Goal: Information Seeking & Learning: Learn about a topic

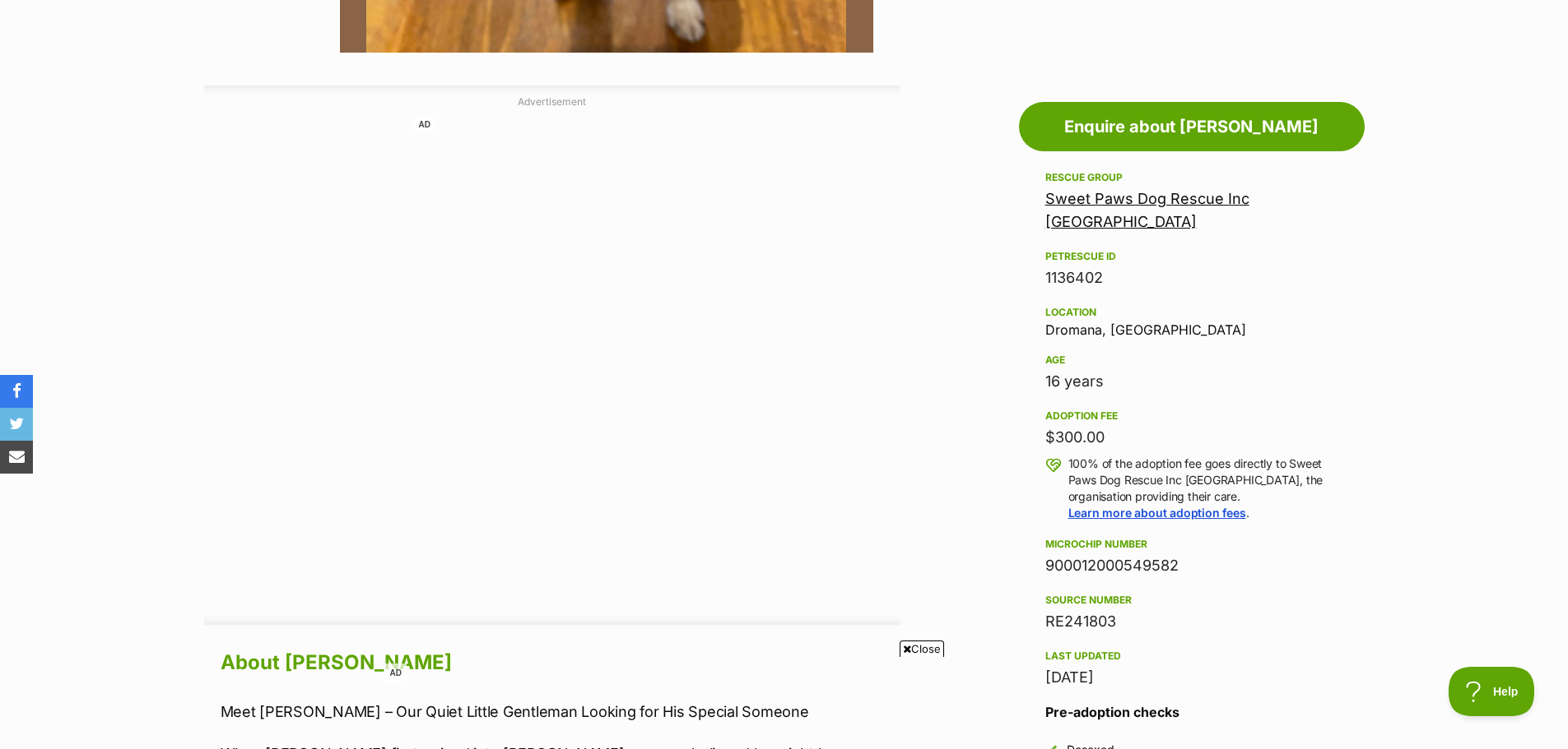
scroll to position [137, 0]
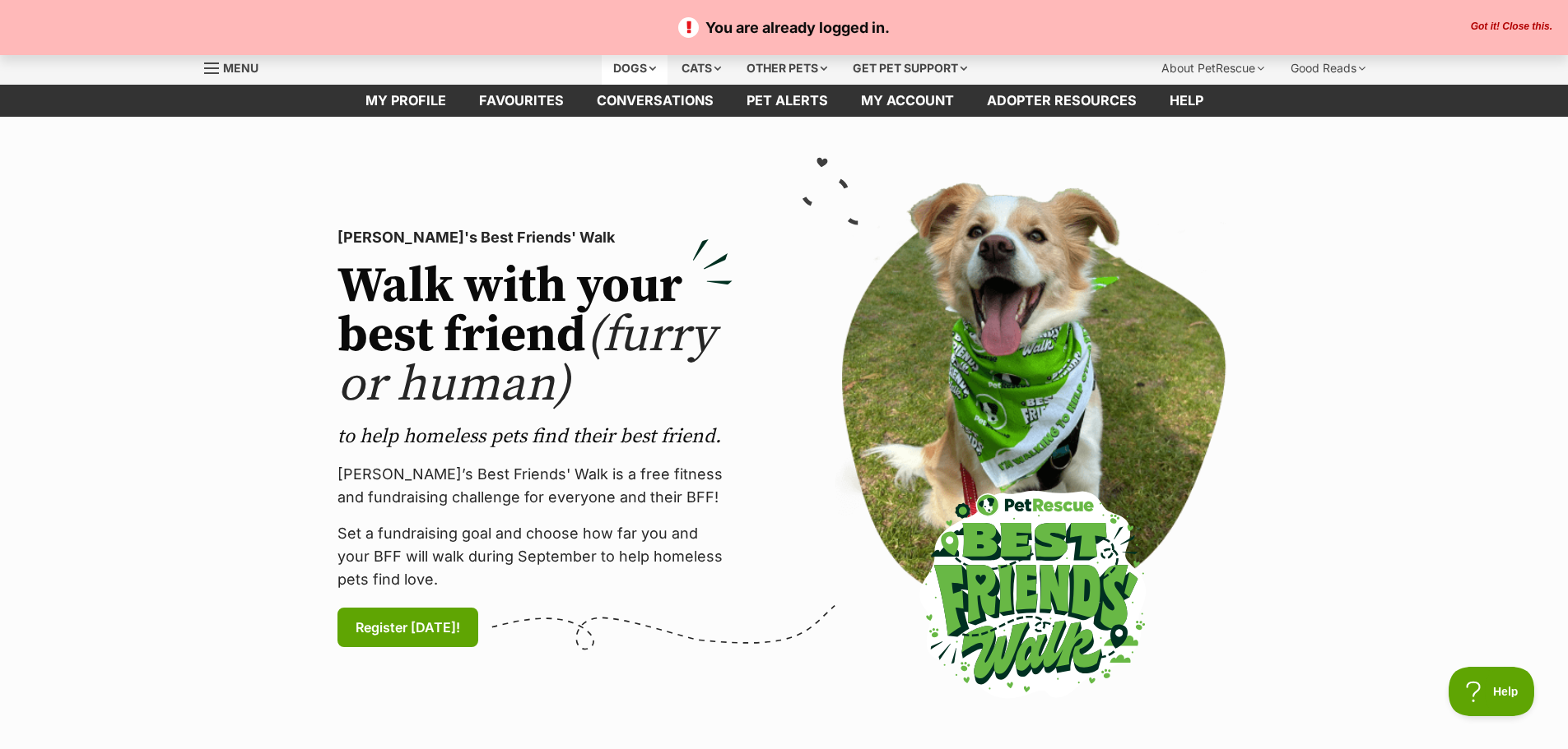
click at [634, 66] on div "Dogs" at bounding box center [634, 68] width 65 height 33
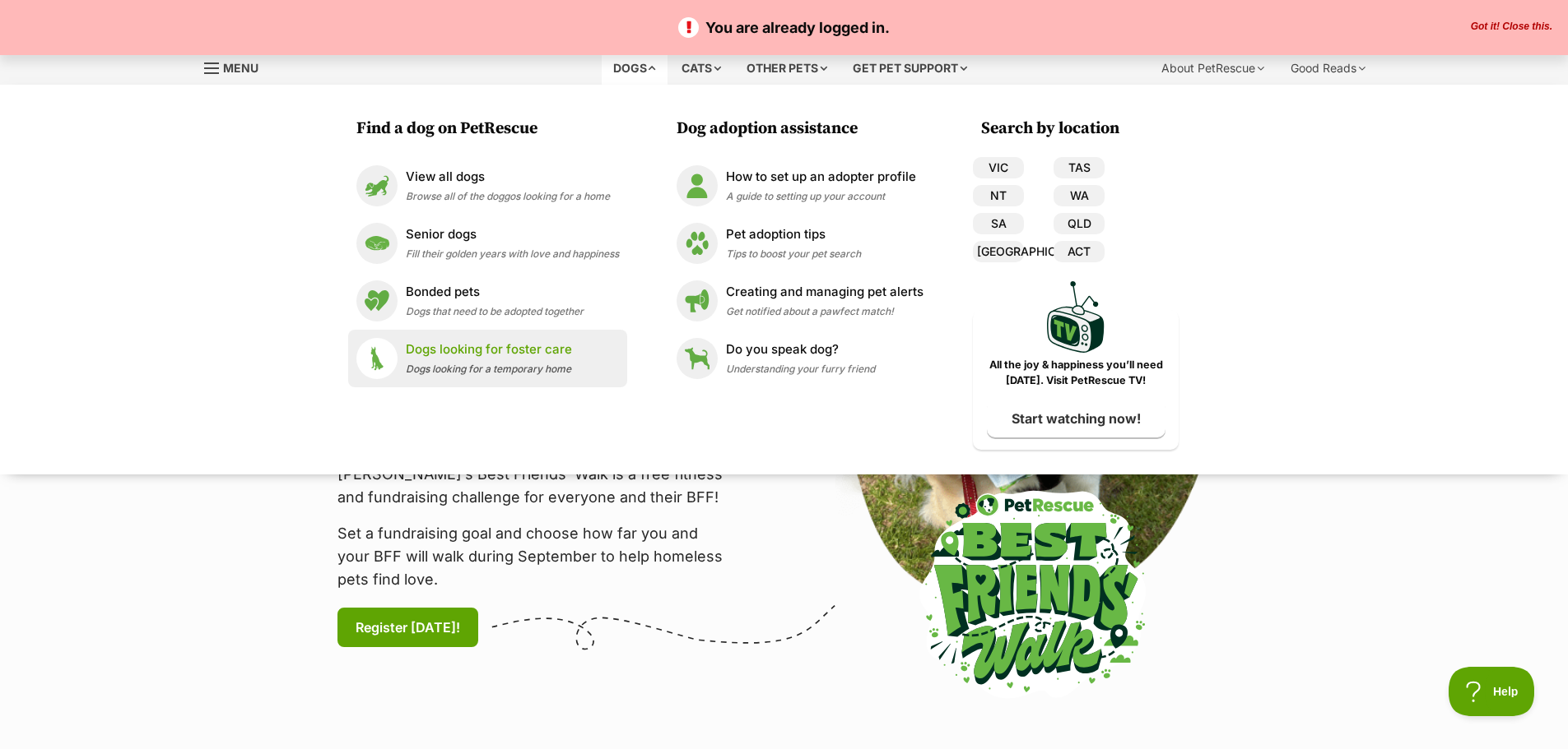
click at [475, 346] on p "Dogs looking for foster care" at bounding box center [489, 350] width 166 height 19
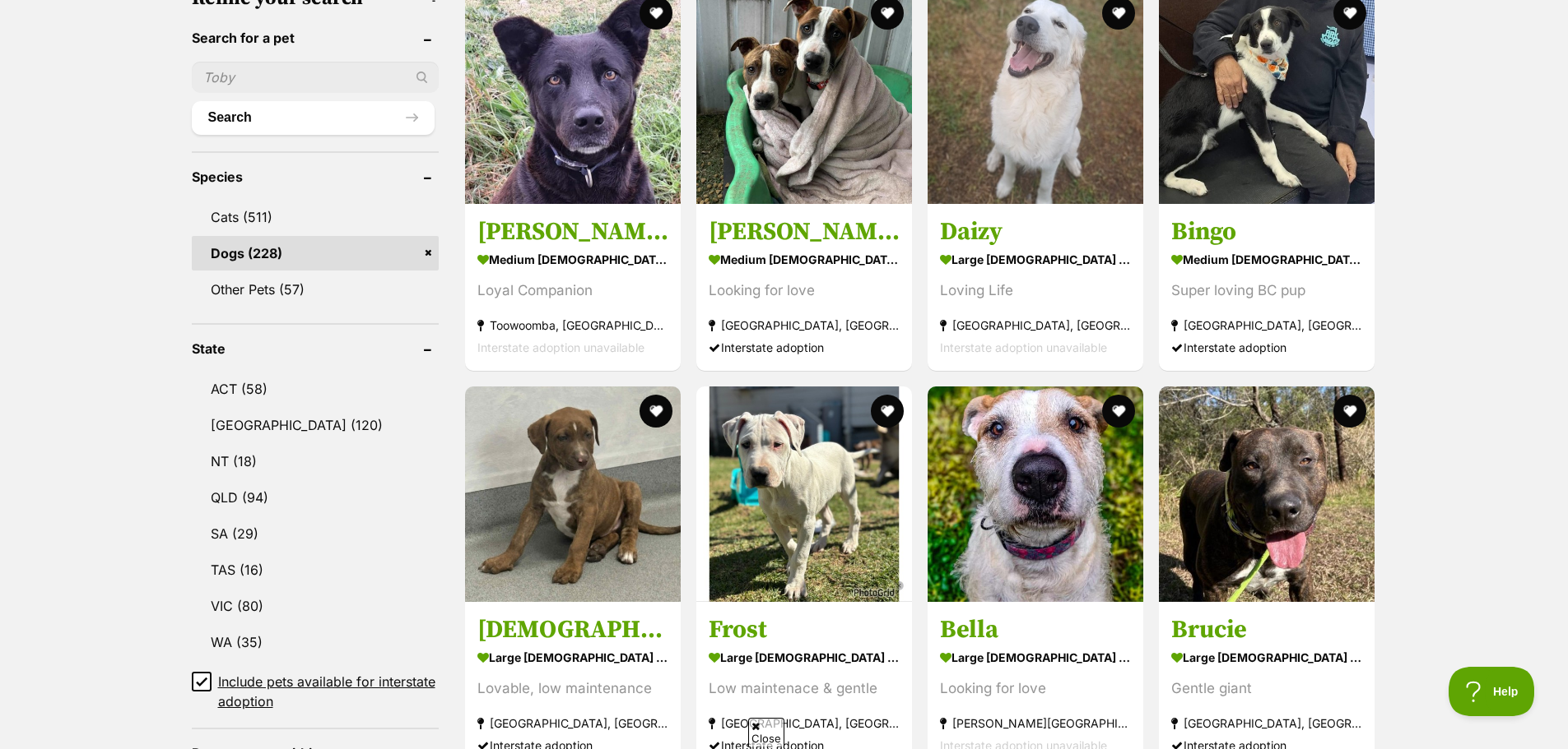
scroll to position [685, 0]
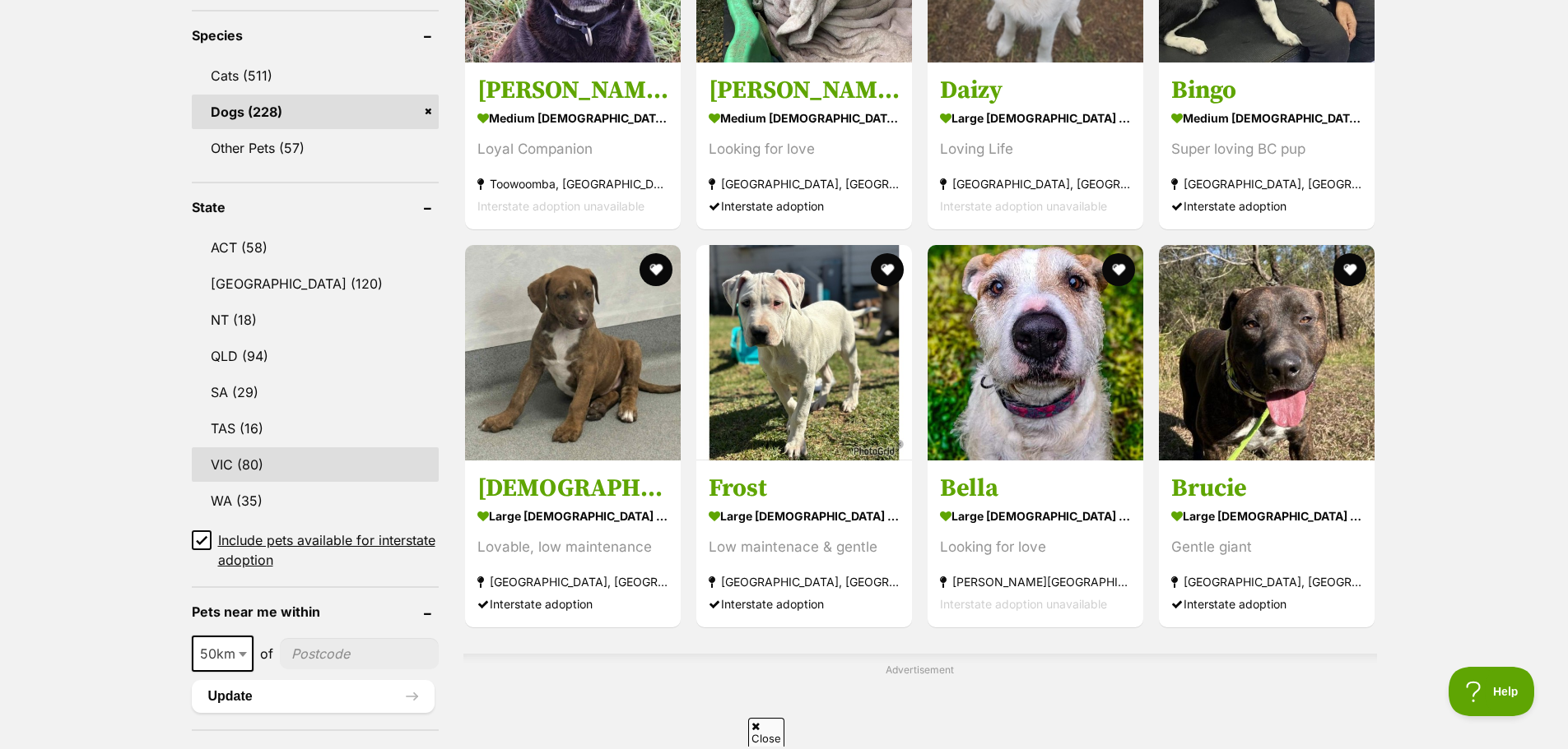
click at [242, 456] on link "VIC (80)" at bounding box center [315, 464] width 247 height 34
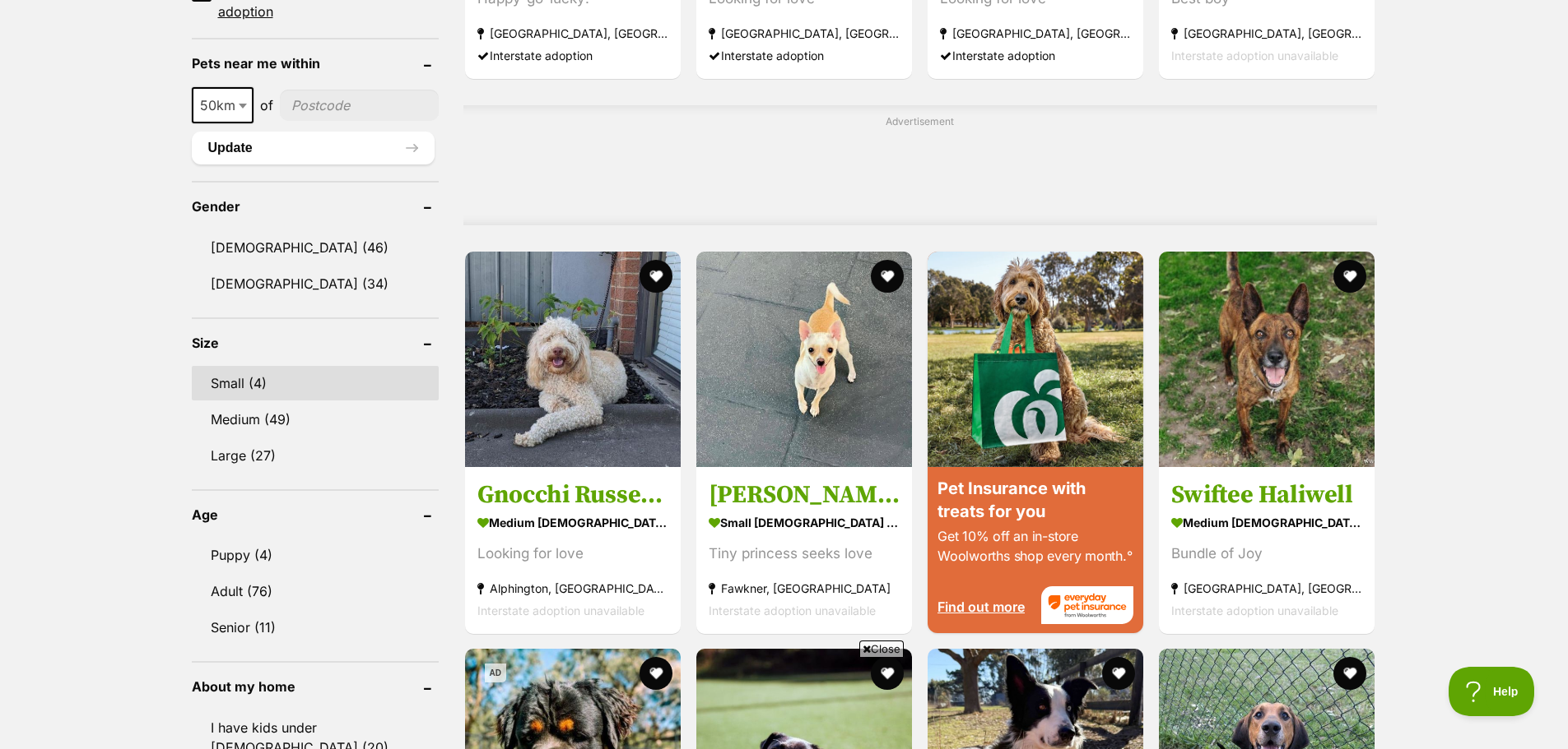
click at [234, 378] on link "Small (4)" at bounding box center [315, 382] width 247 height 34
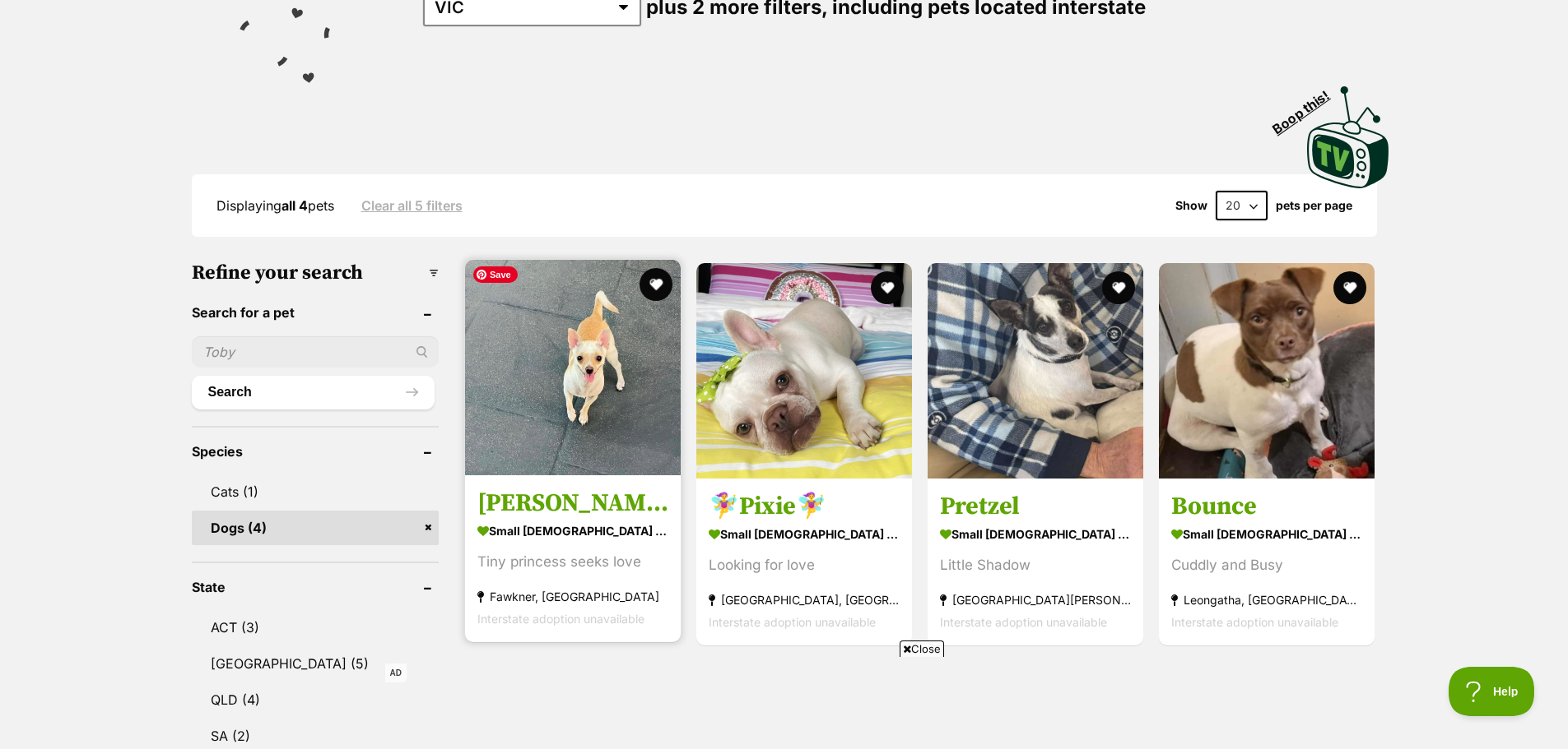
click at [564, 345] on img at bounding box center [572, 368] width 216 height 216
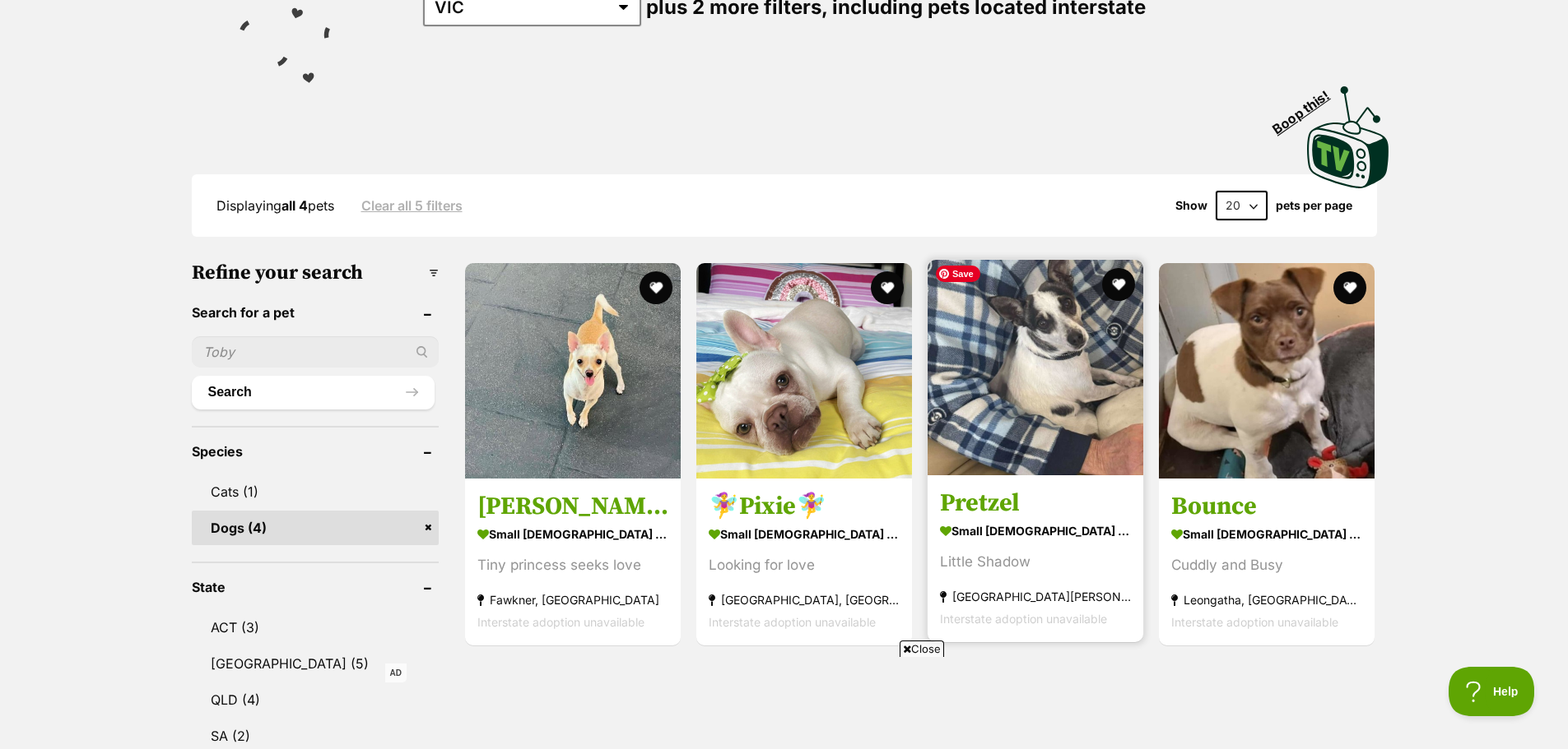
click at [991, 360] on img at bounding box center [1035, 368] width 216 height 216
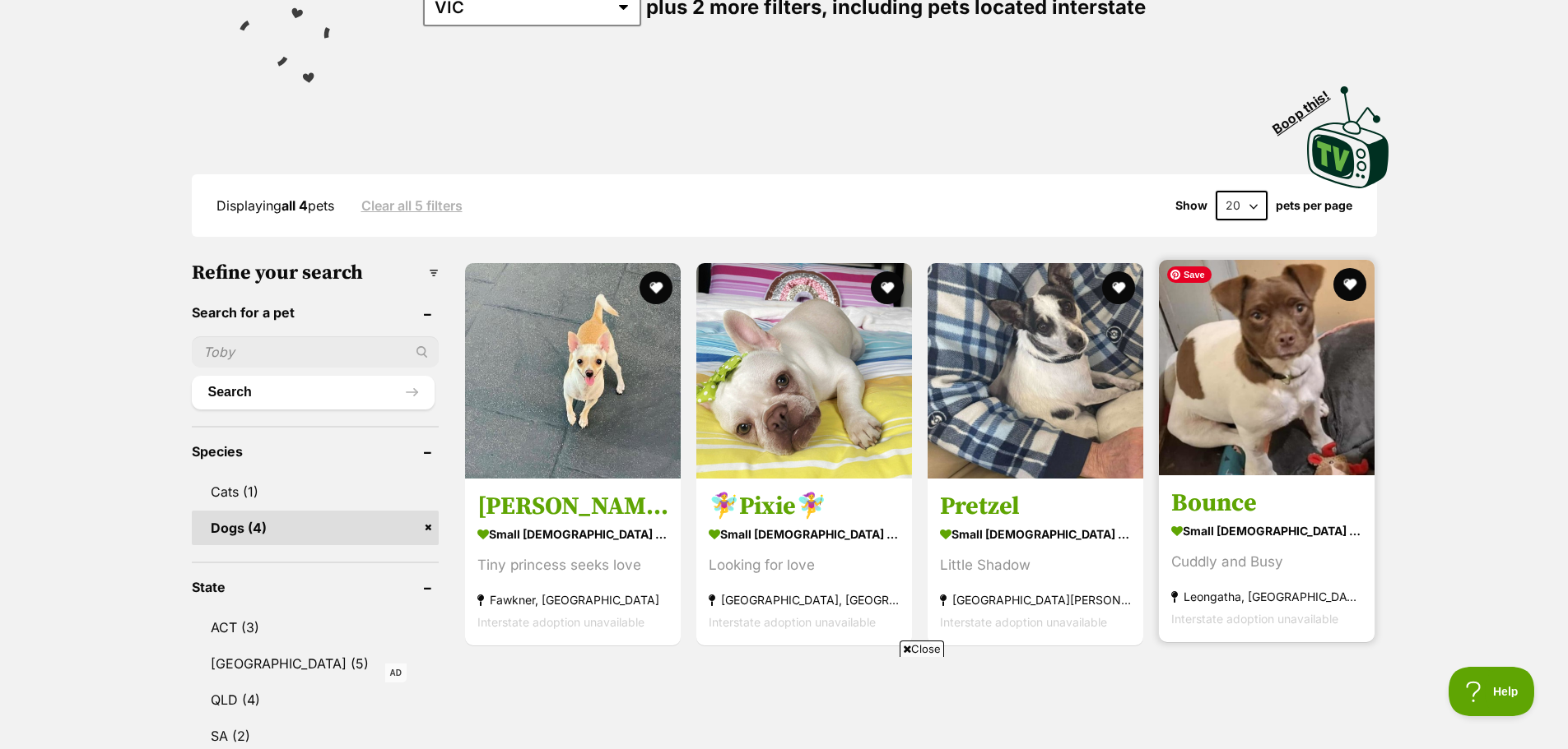
click at [1268, 312] on img at bounding box center [1267, 368] width 216 height 216
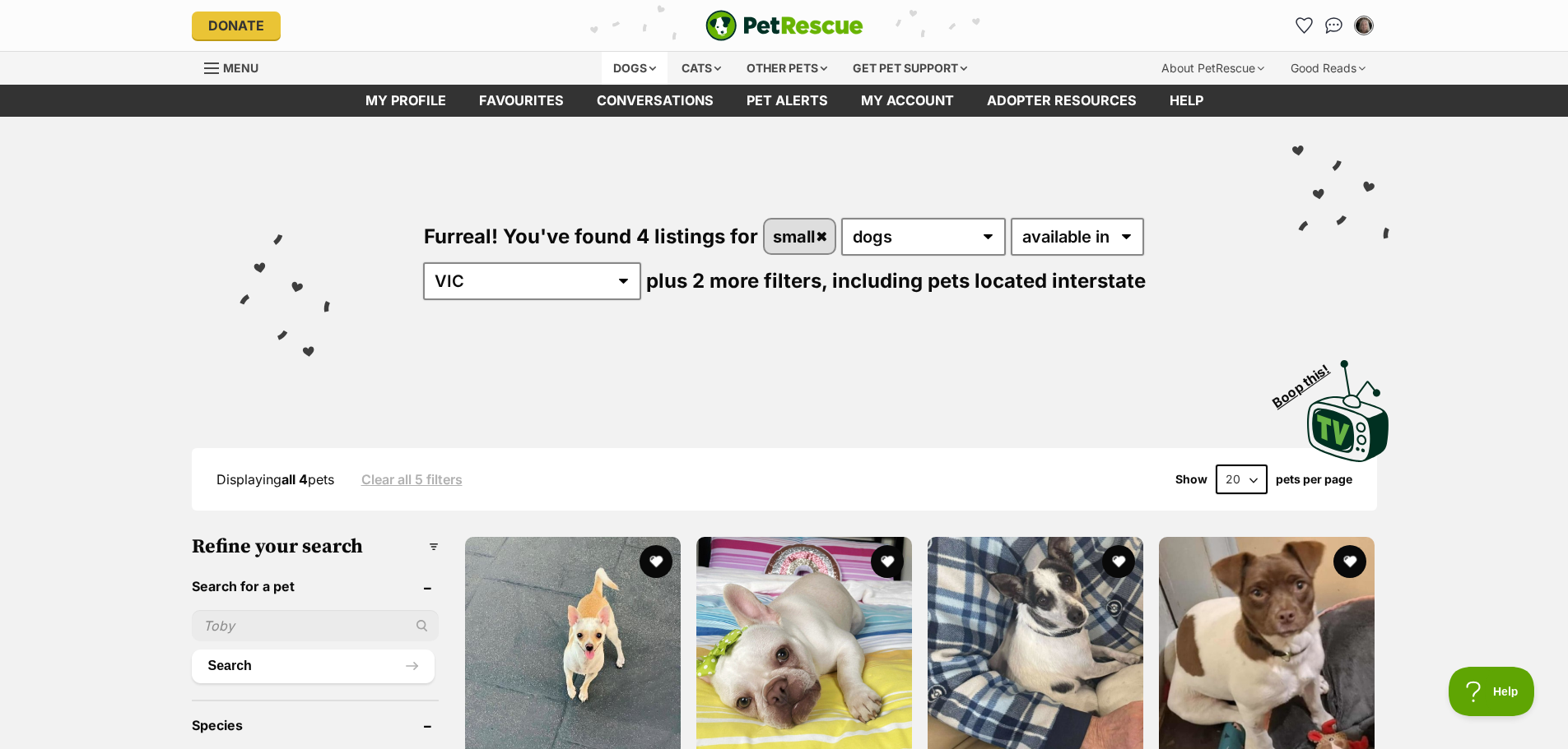
click at [627, 63] on div "Dogs" at bounding box center [634, 68] width 65 height 33
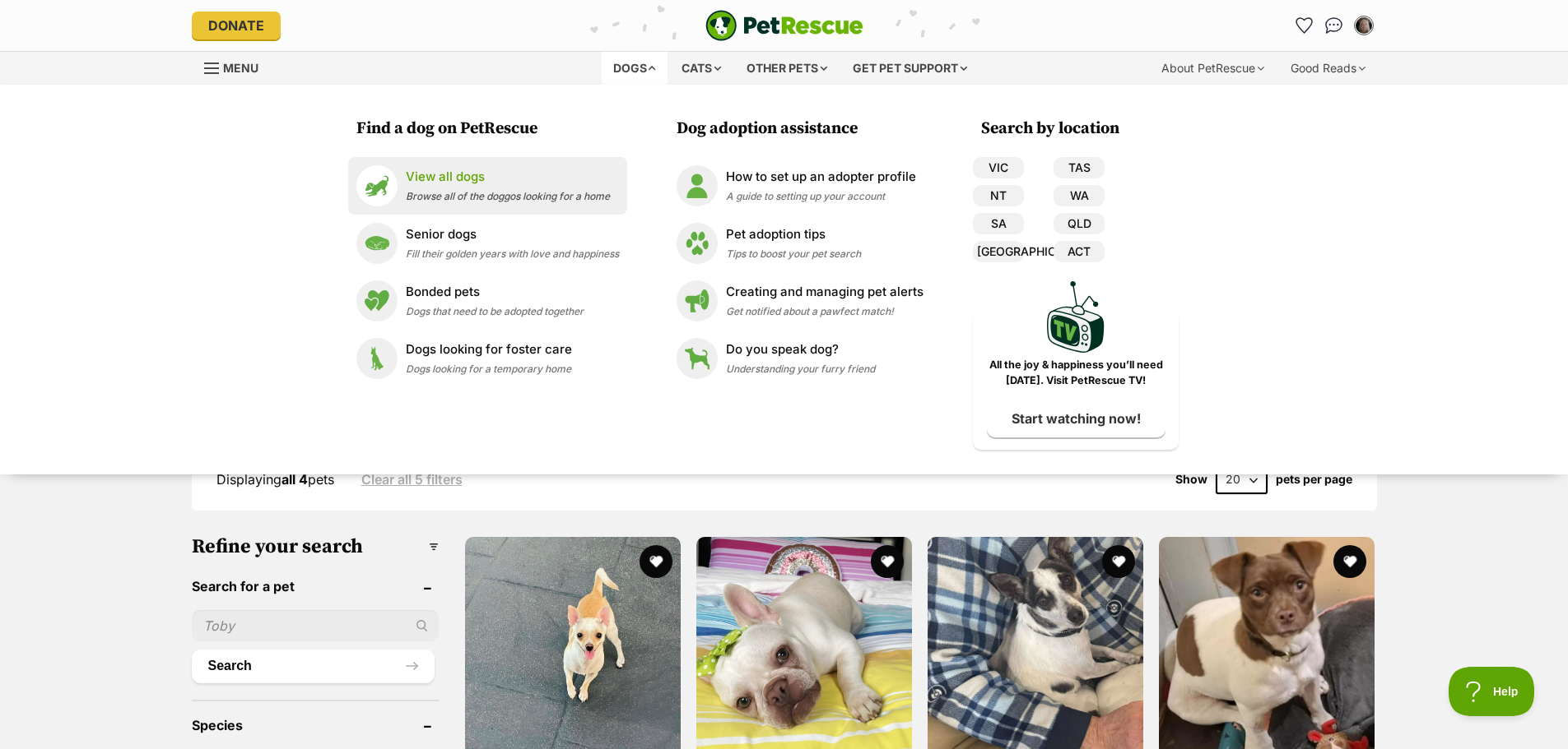
click at [501, 195] on span "Browse all of the doggos looking for a home" at bounding box center [507, 195] width 204 height 12
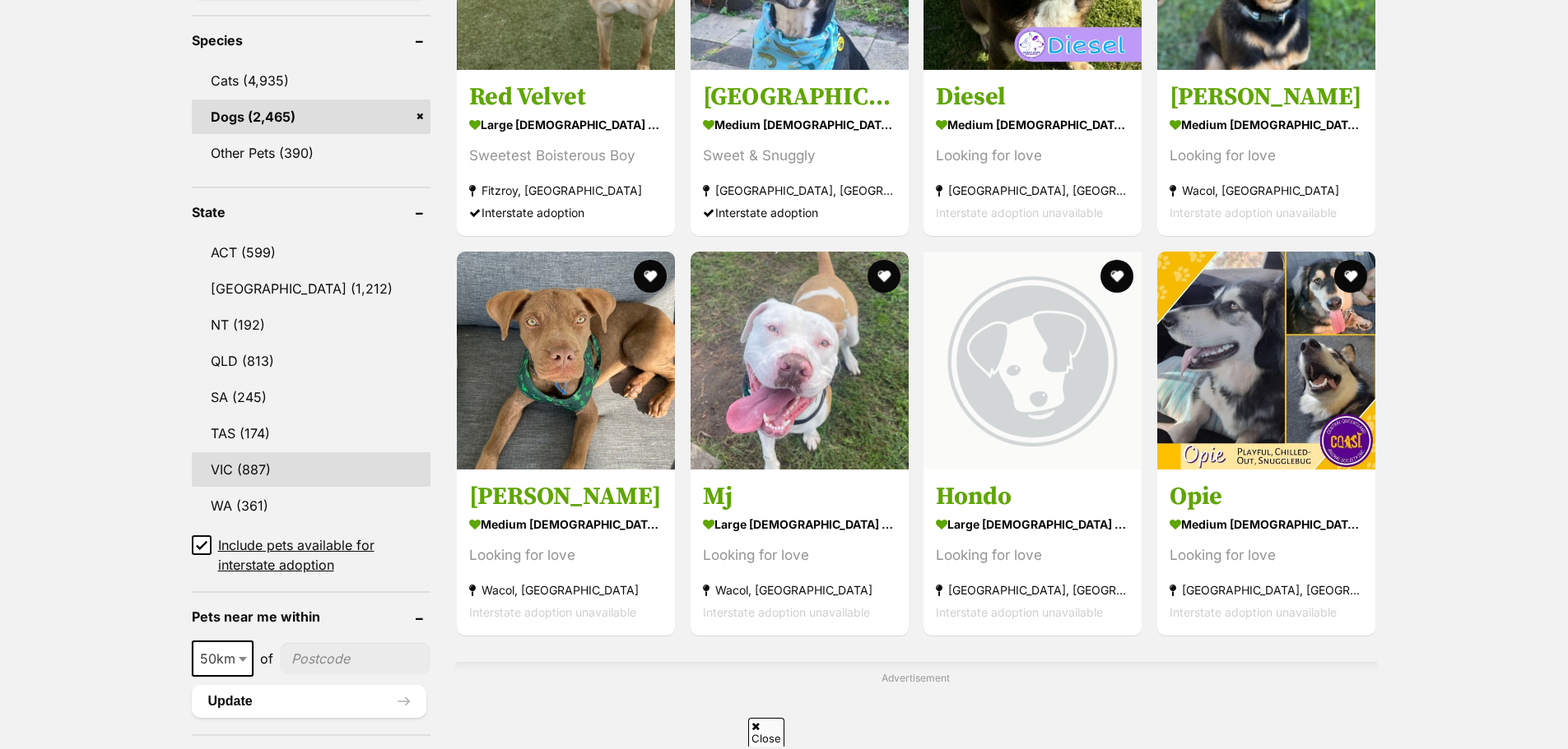
scroll to position [685, 0]
click at [218, 461] on link "VIC (887)" at bounding box center [312, 469] width 240 height 34
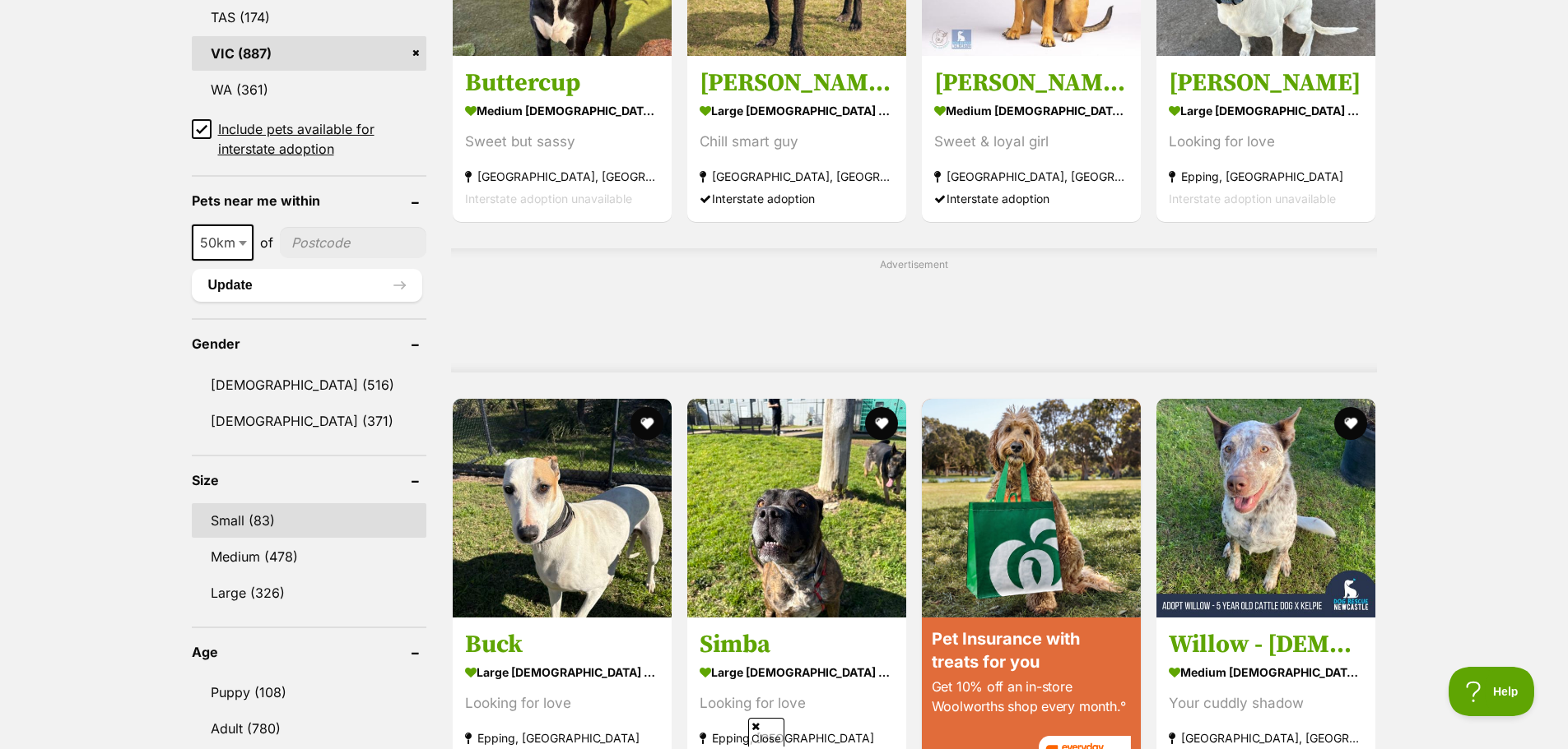
click at [248, 520] on link "Small (83)" at bounding box center [309, 520] width 234 height 34
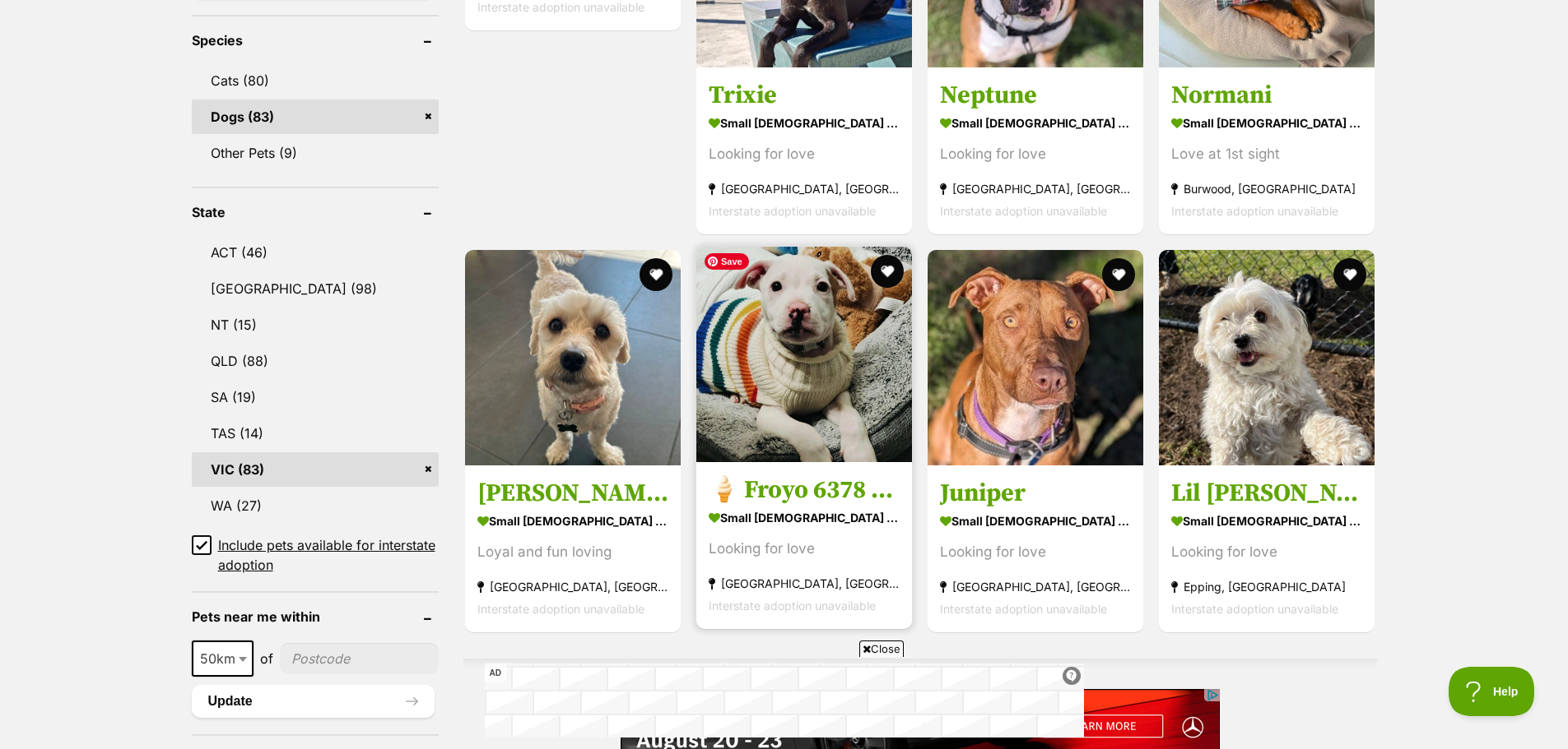
click at [758, 362] on img at bounding box center [804, 355] width 216 height 216
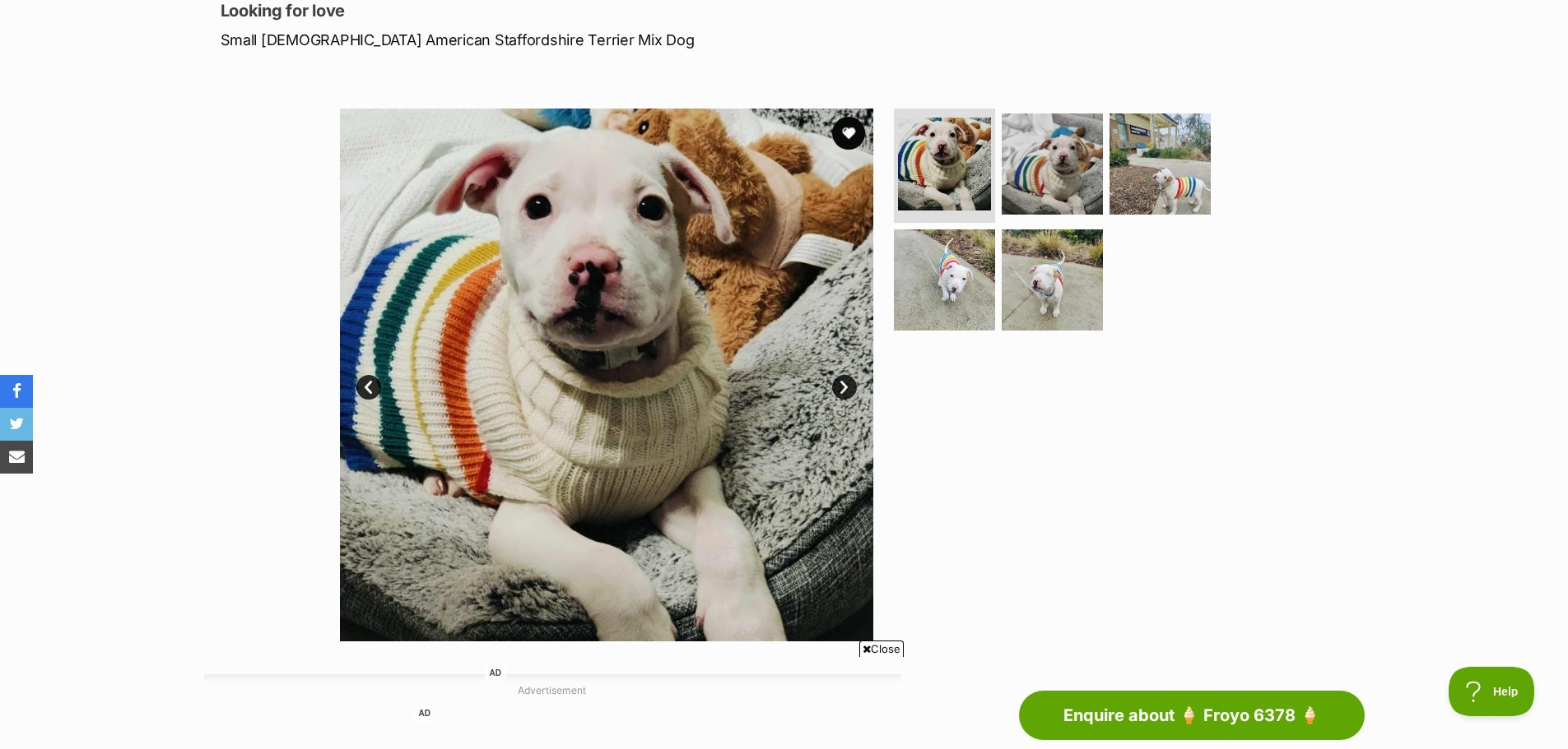
scroll to position [137, 0]
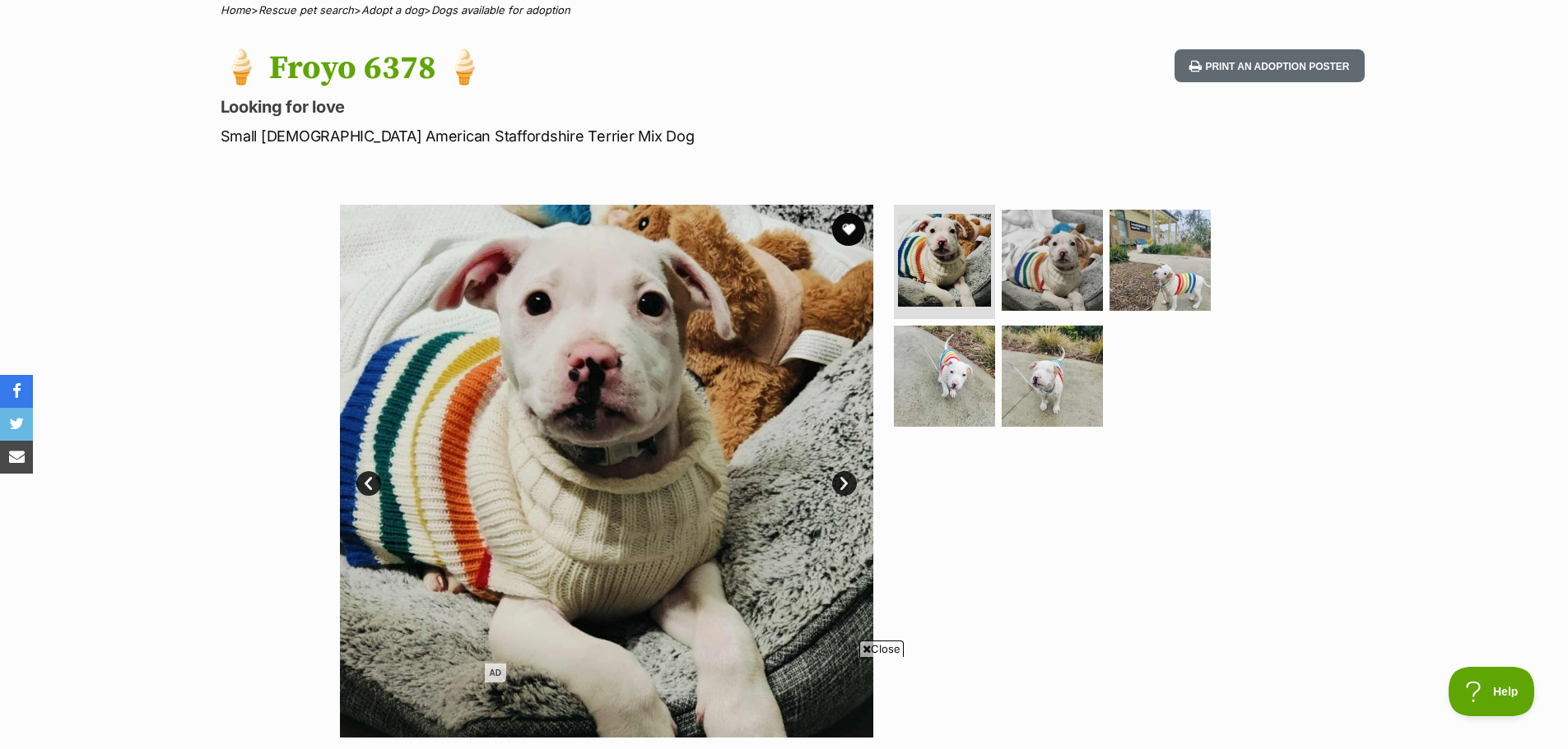
click at [843, 481] on link "Next" at bounding box center [844, 484] width 25 height 25
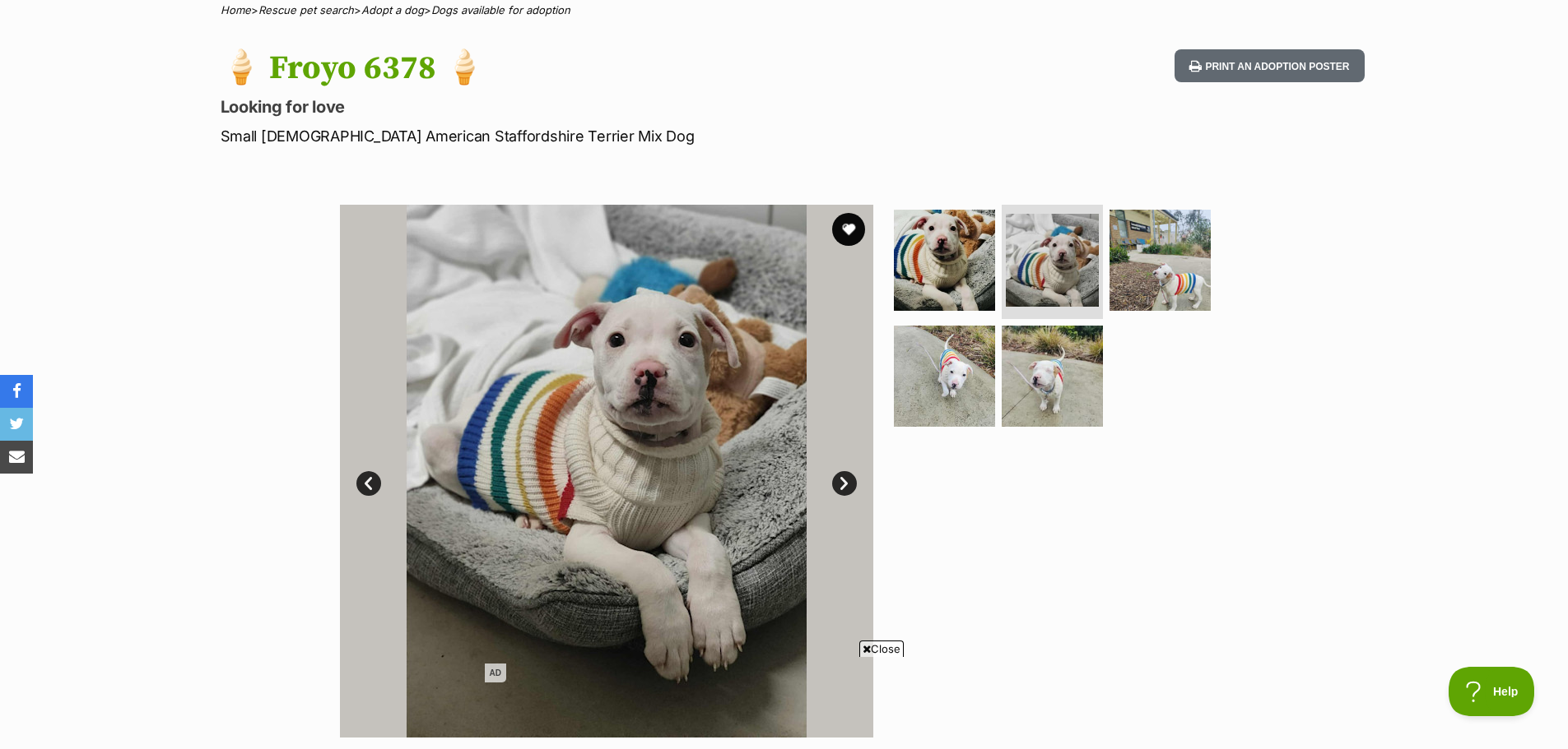
click at [843, 481] on link "Next" at bounding box center [844, 484] width 25 height 25
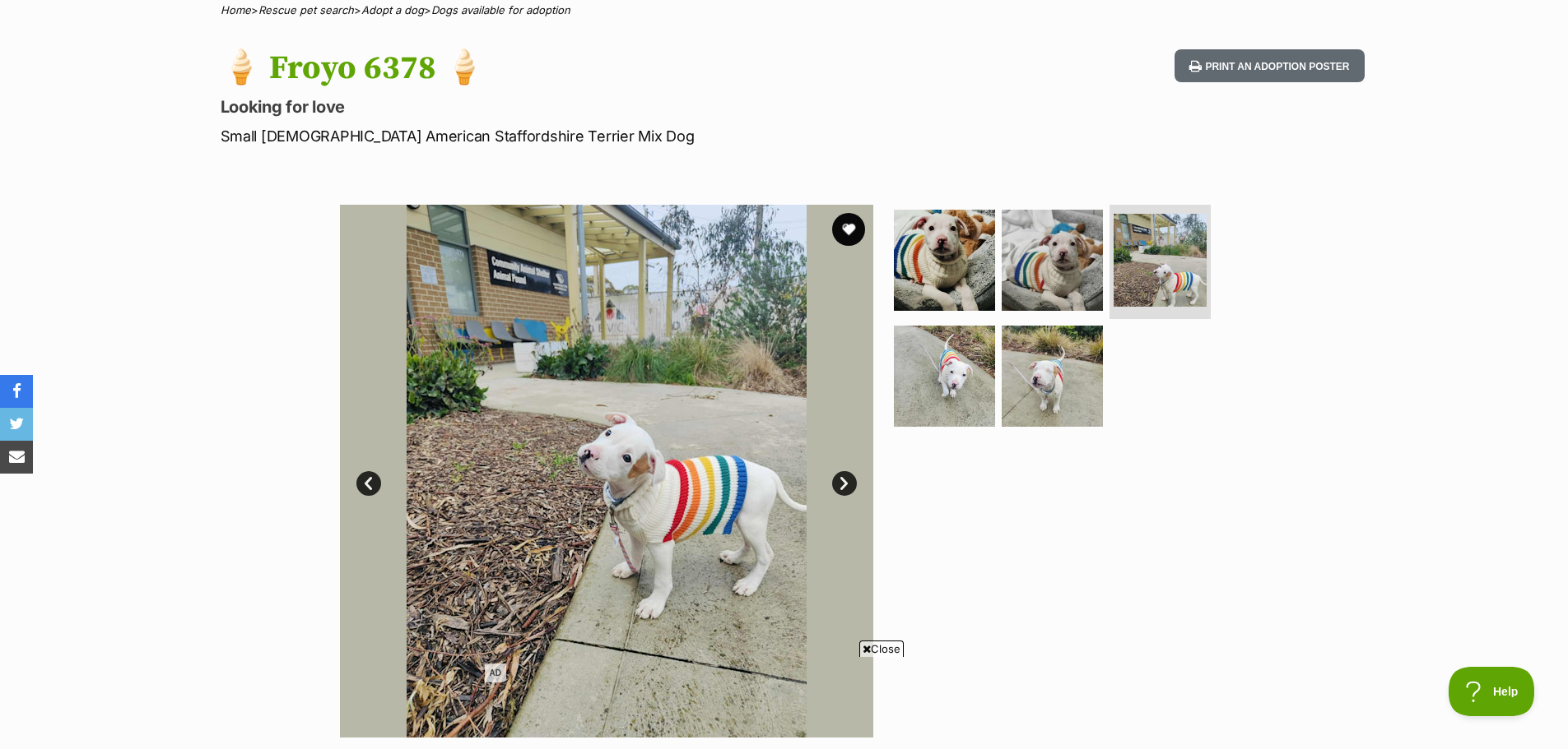
click at [843, 481] on link "Next" at bounding box center [844, 484] width 25 height 25
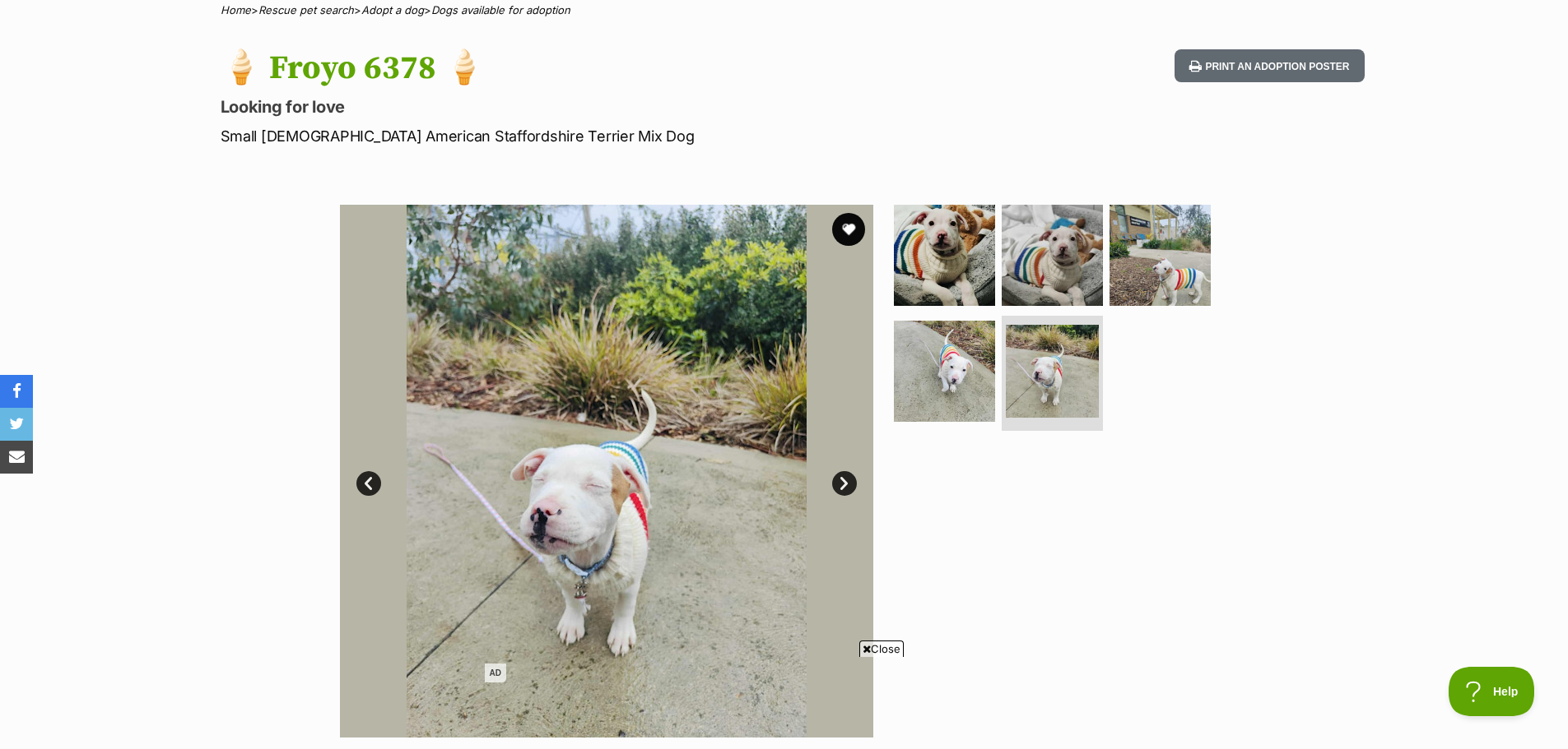
click at [843, 482] on link "Next" at bounding box center [844, 484] width 25 height 25
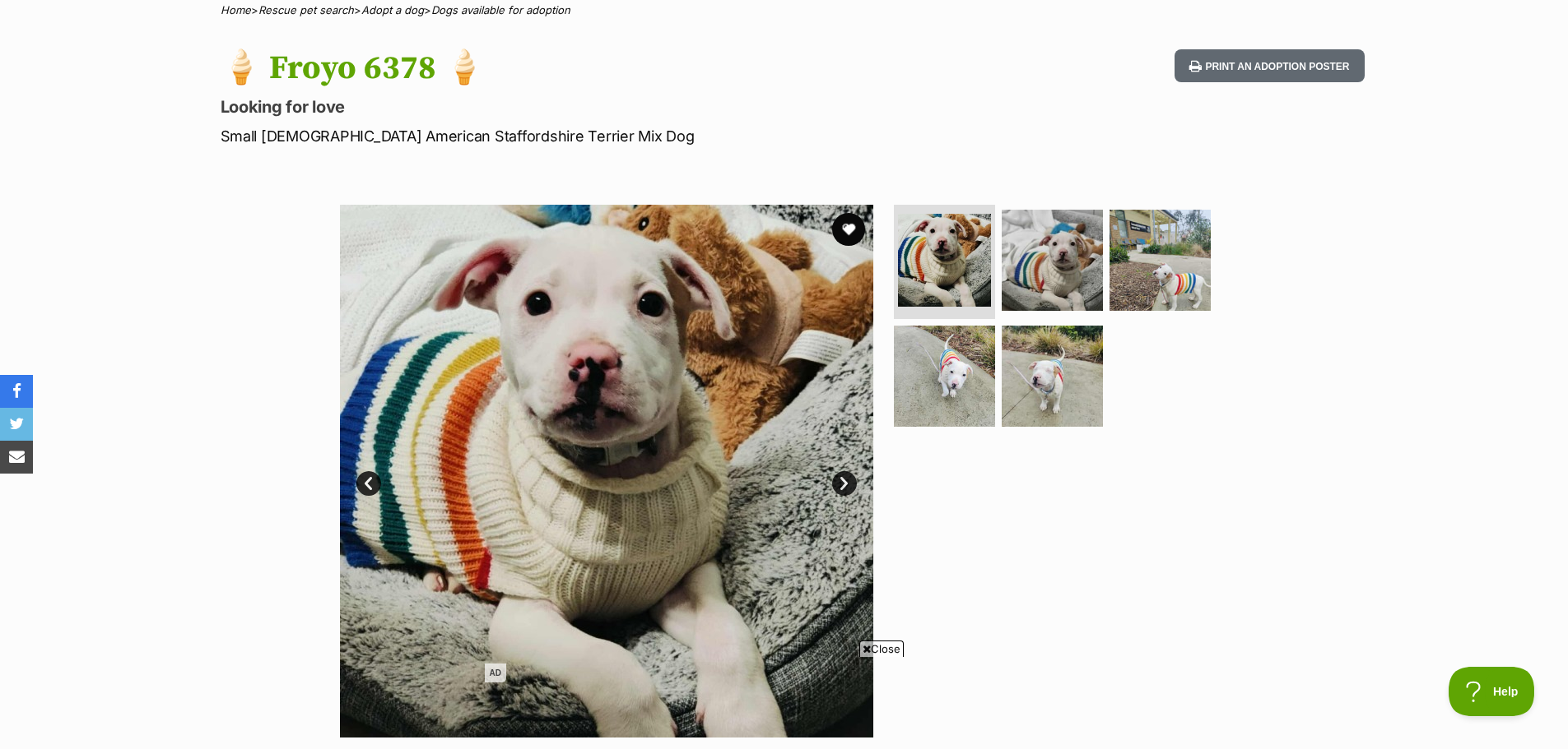
scroll to position [548, 0]
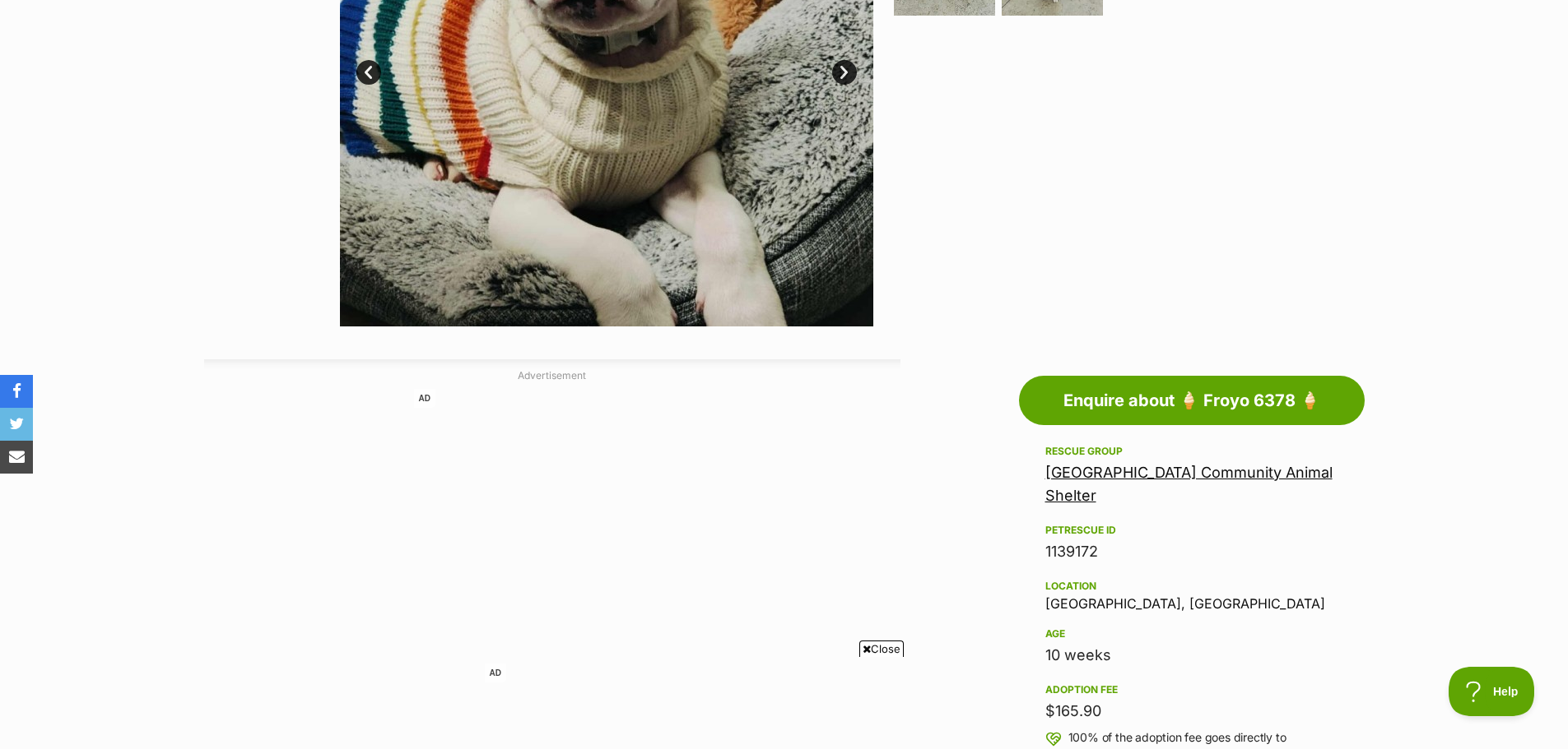
click at [1126, 473] on link "Mornington Peninsula Community Animal Shelter" at bounding box center [1189, 484] width 288 height 41
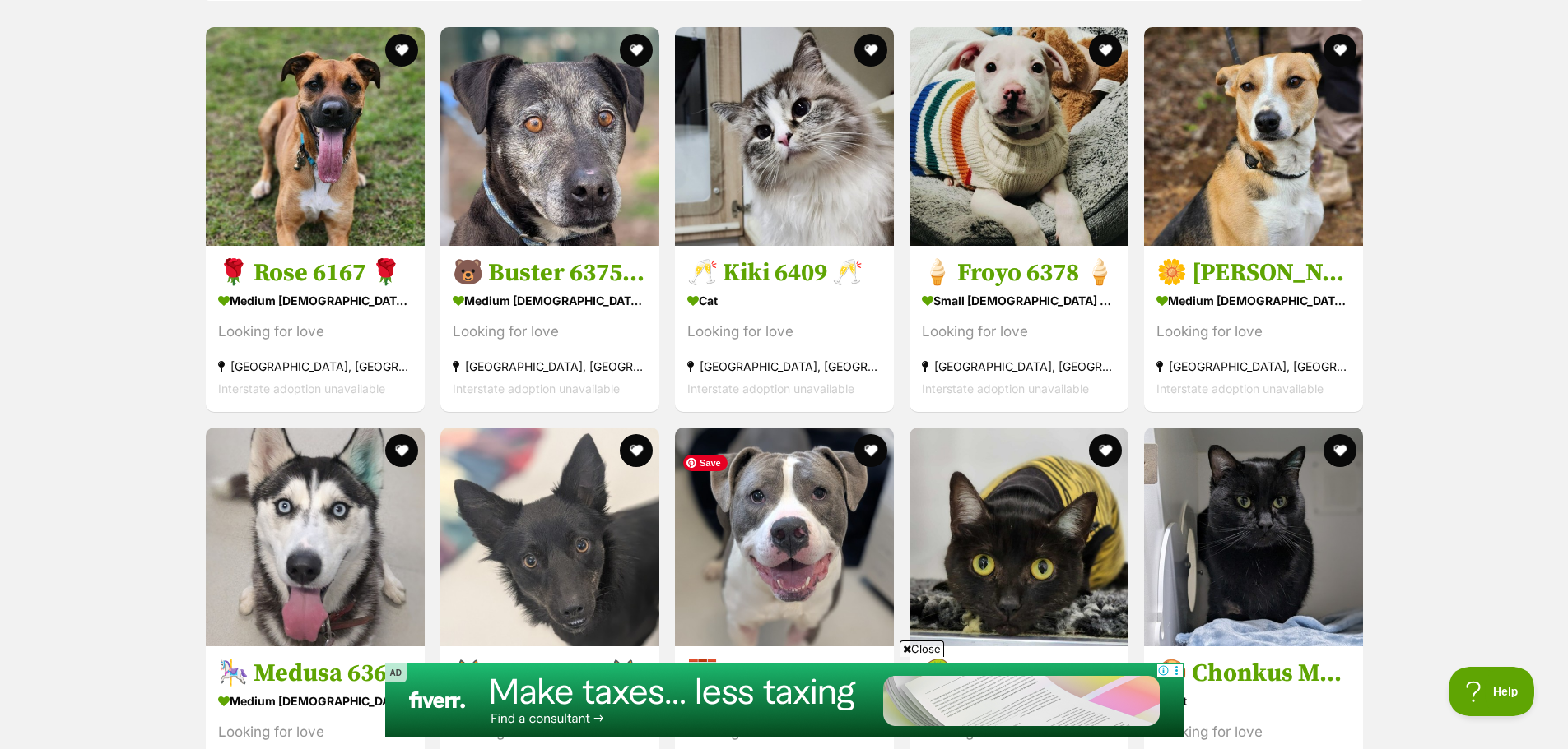
scroll to position [1782, 0]
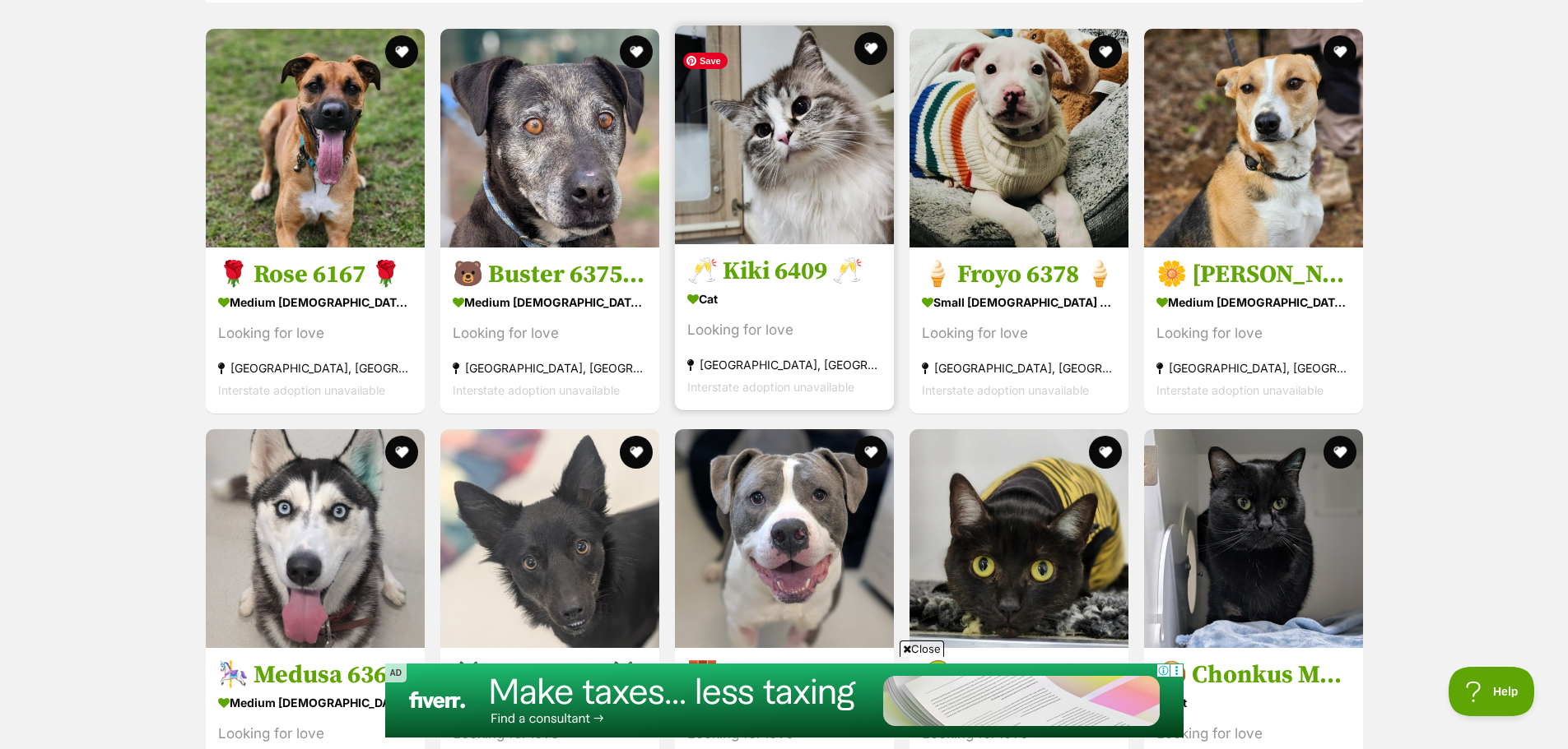
click at [793, 203] on img at bounding box center [784, 135] width 218 height 218
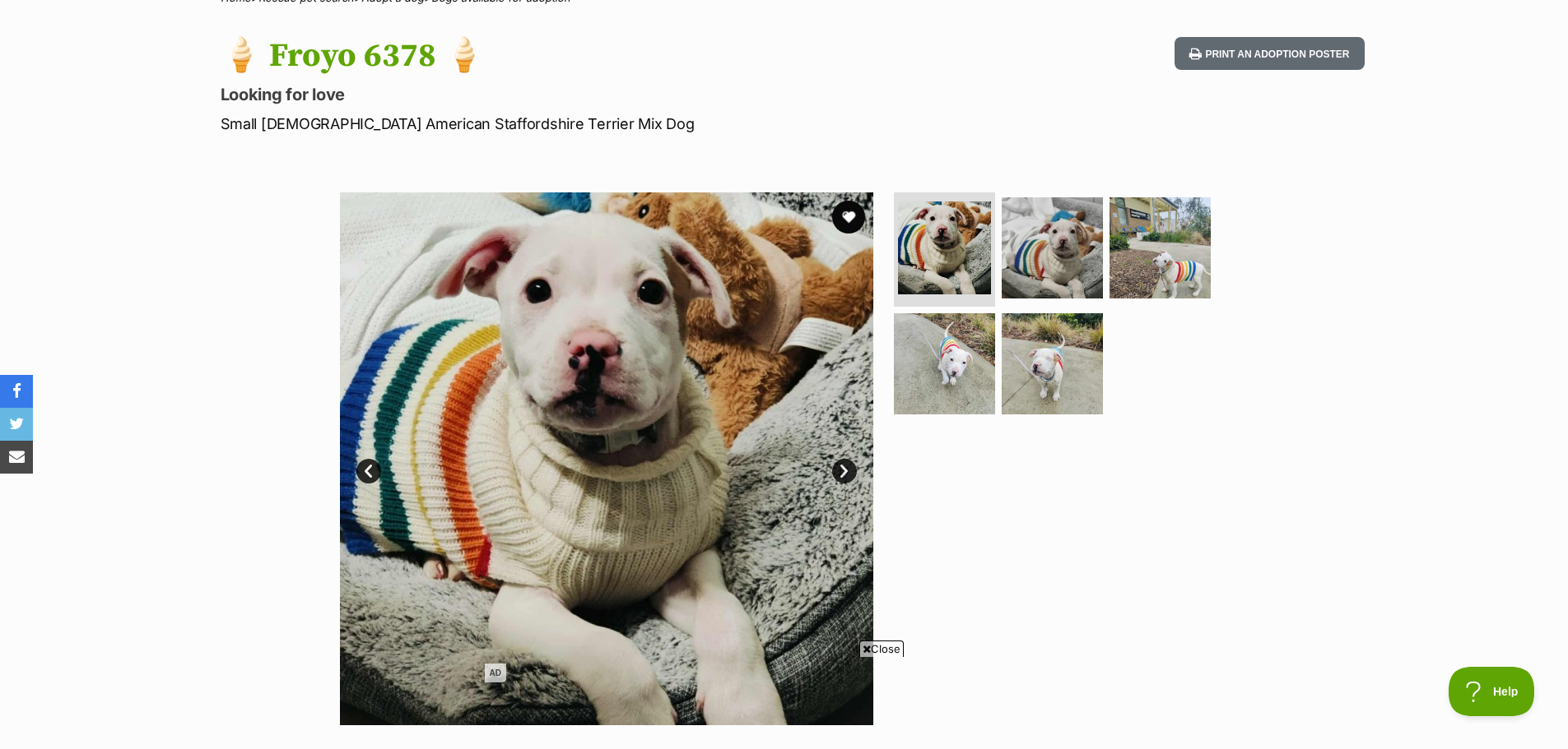
scroll to position [137, 0]
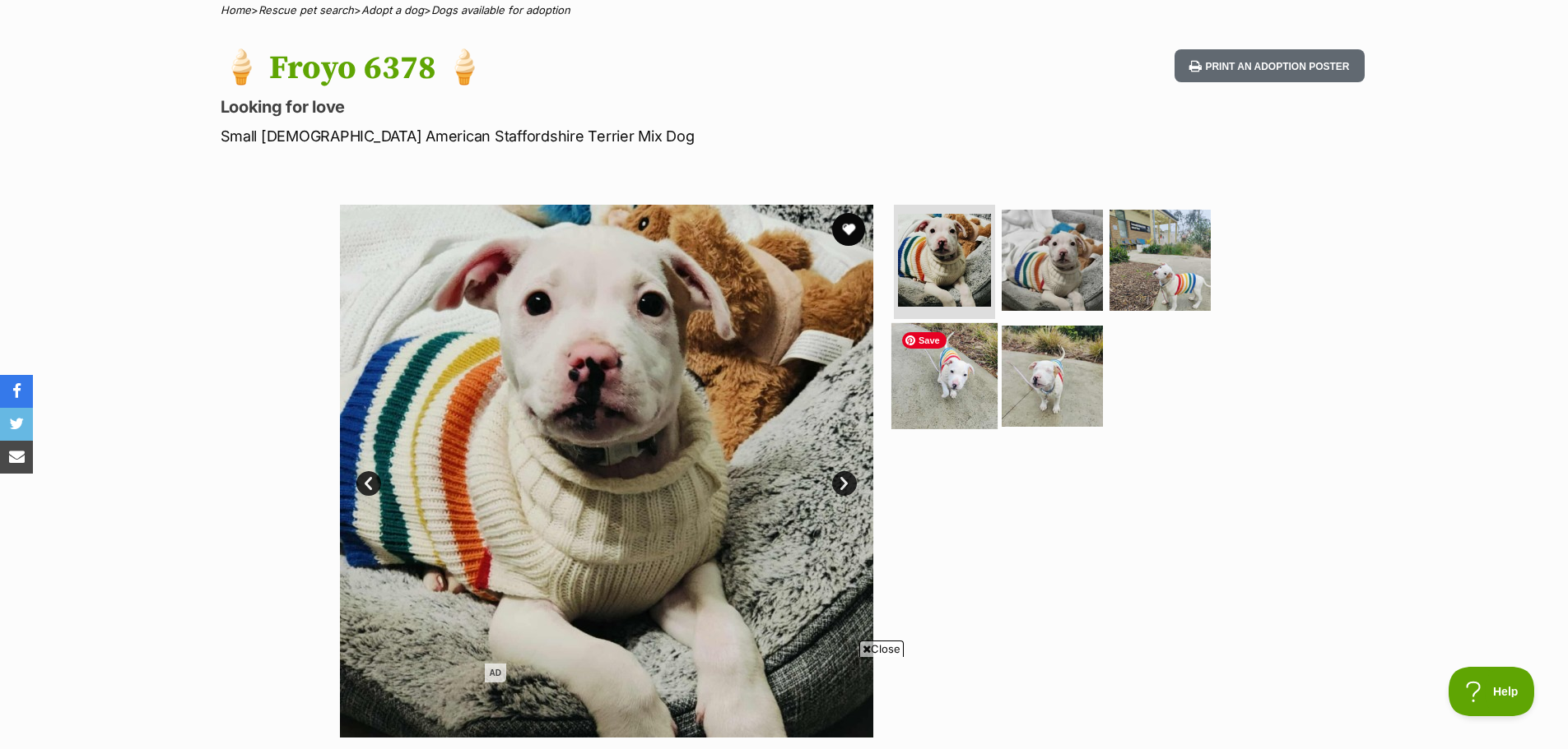
click at [930, 386] on img at bounding box center [944, 376] width 106 height 106
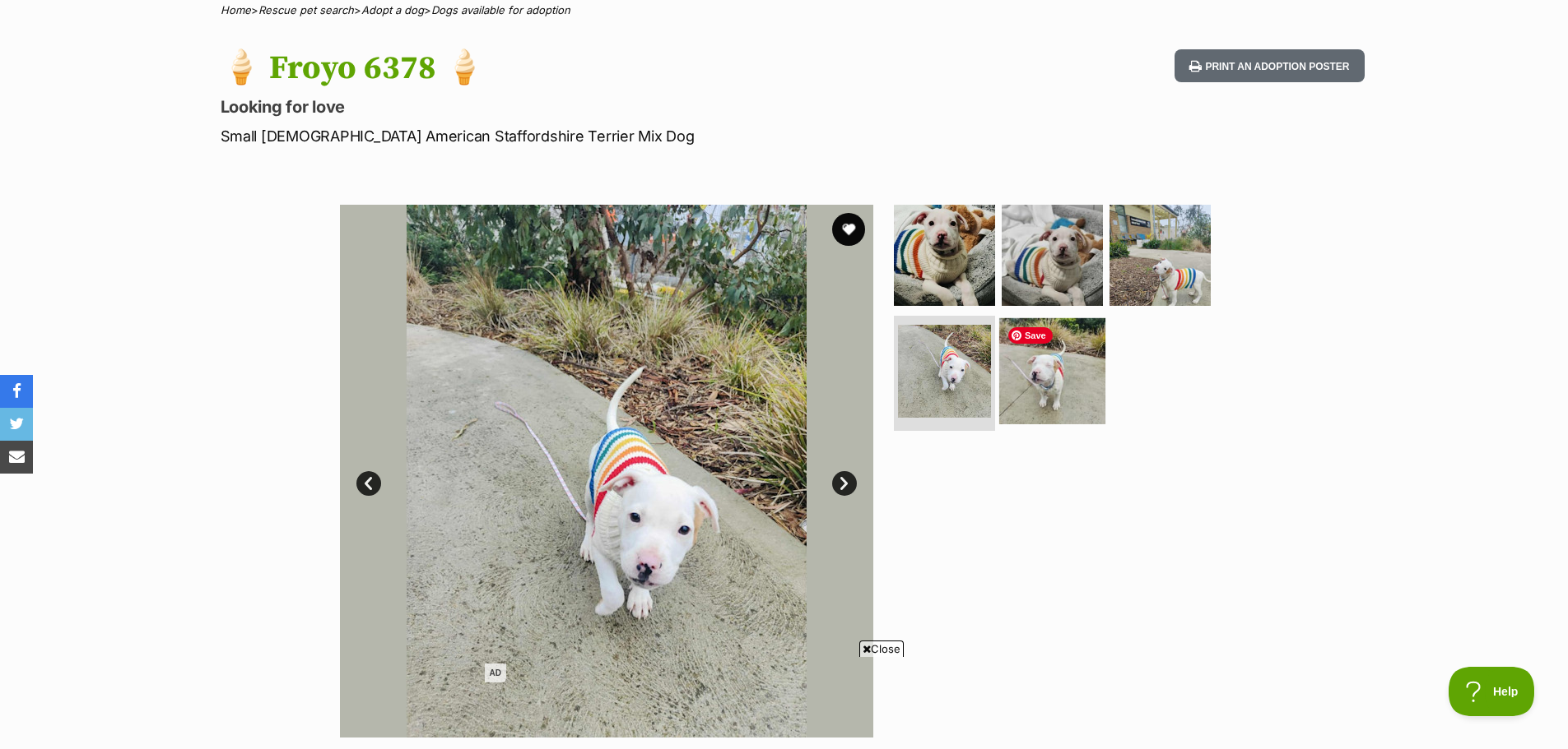
click at [1042, 394] on img at bounding box center [1052, 370] width 106 height 106
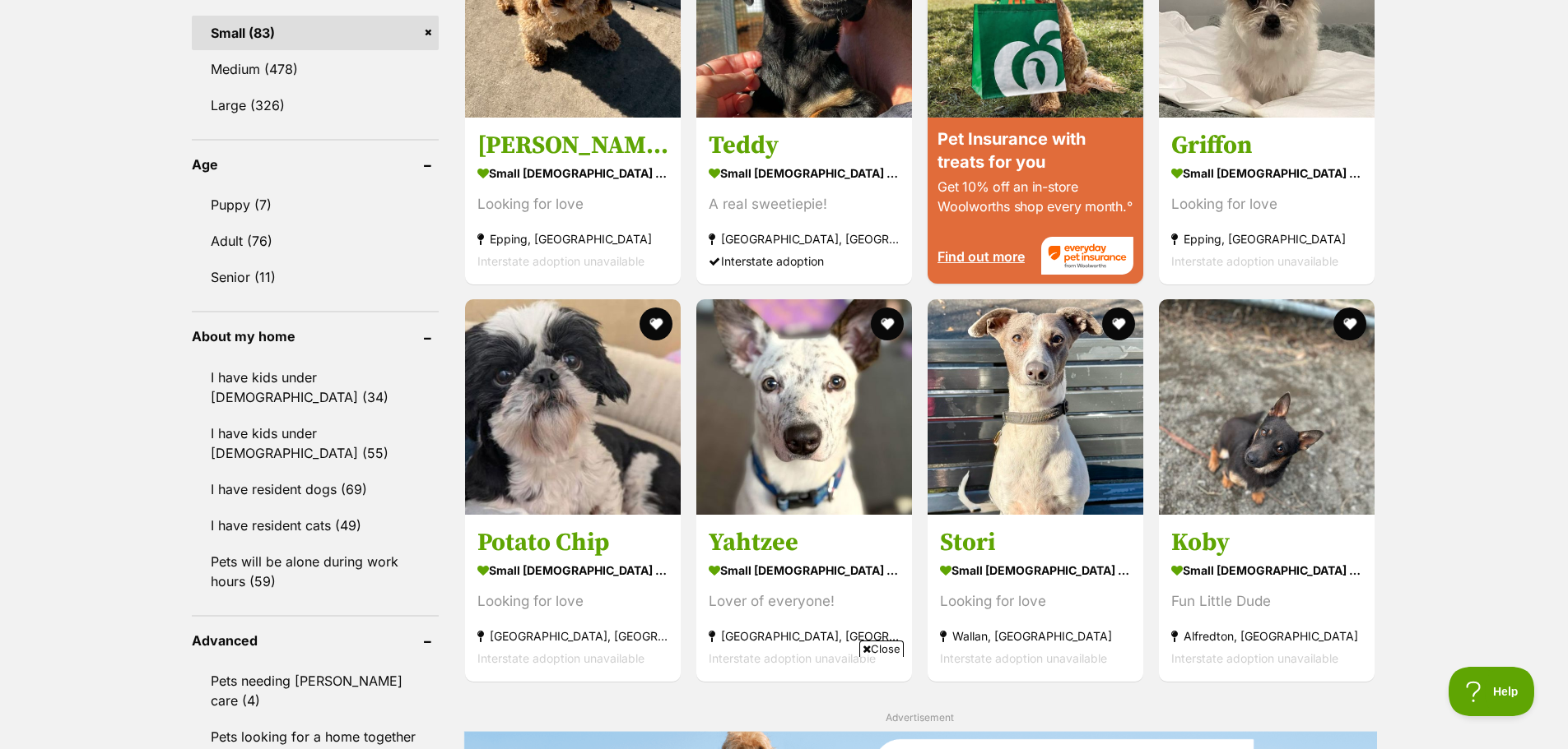
scroll to position [1644, 0]
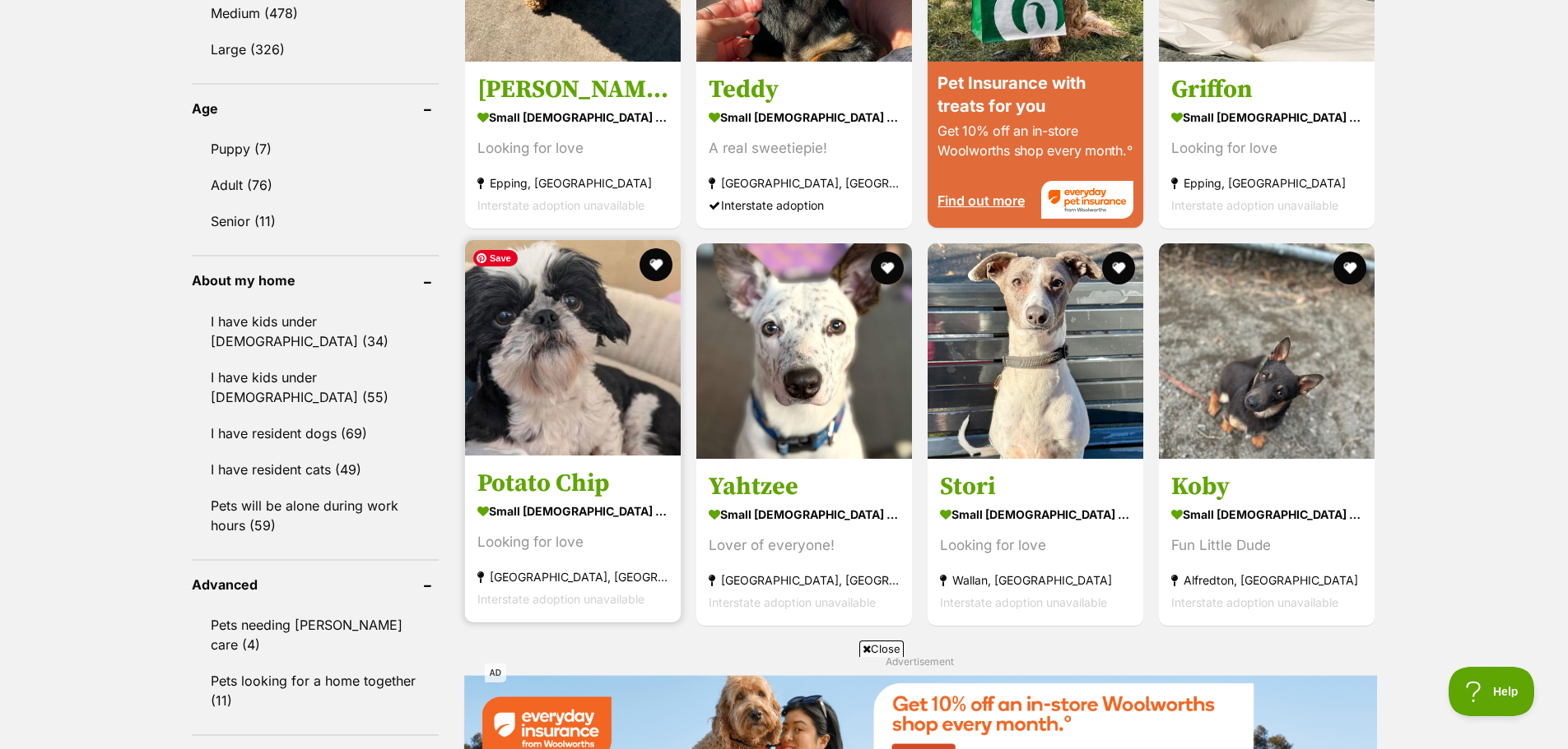
click at [578, 355] on img at bounding box center [572, 348] width 216 height 216
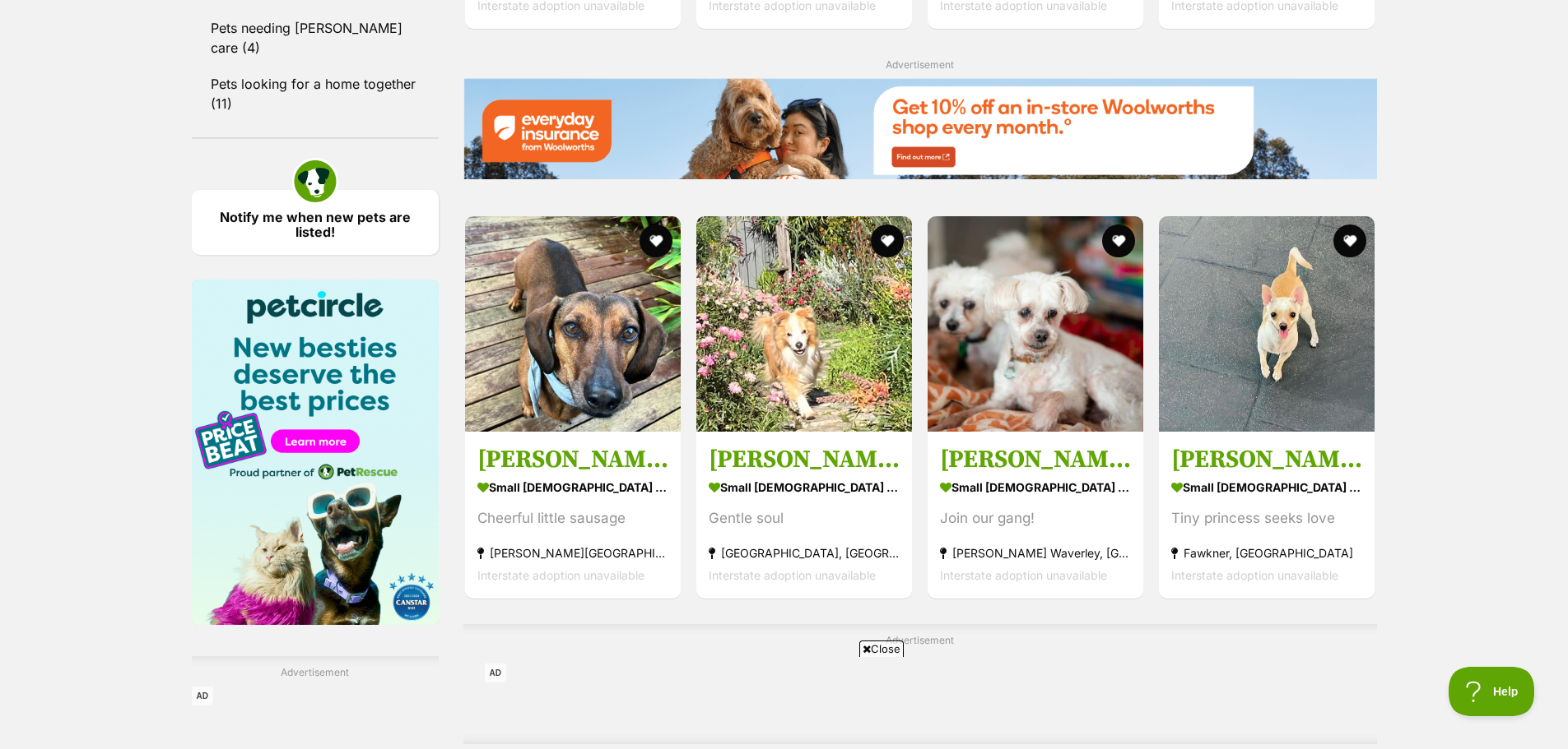
scroll to position [2467, 0]
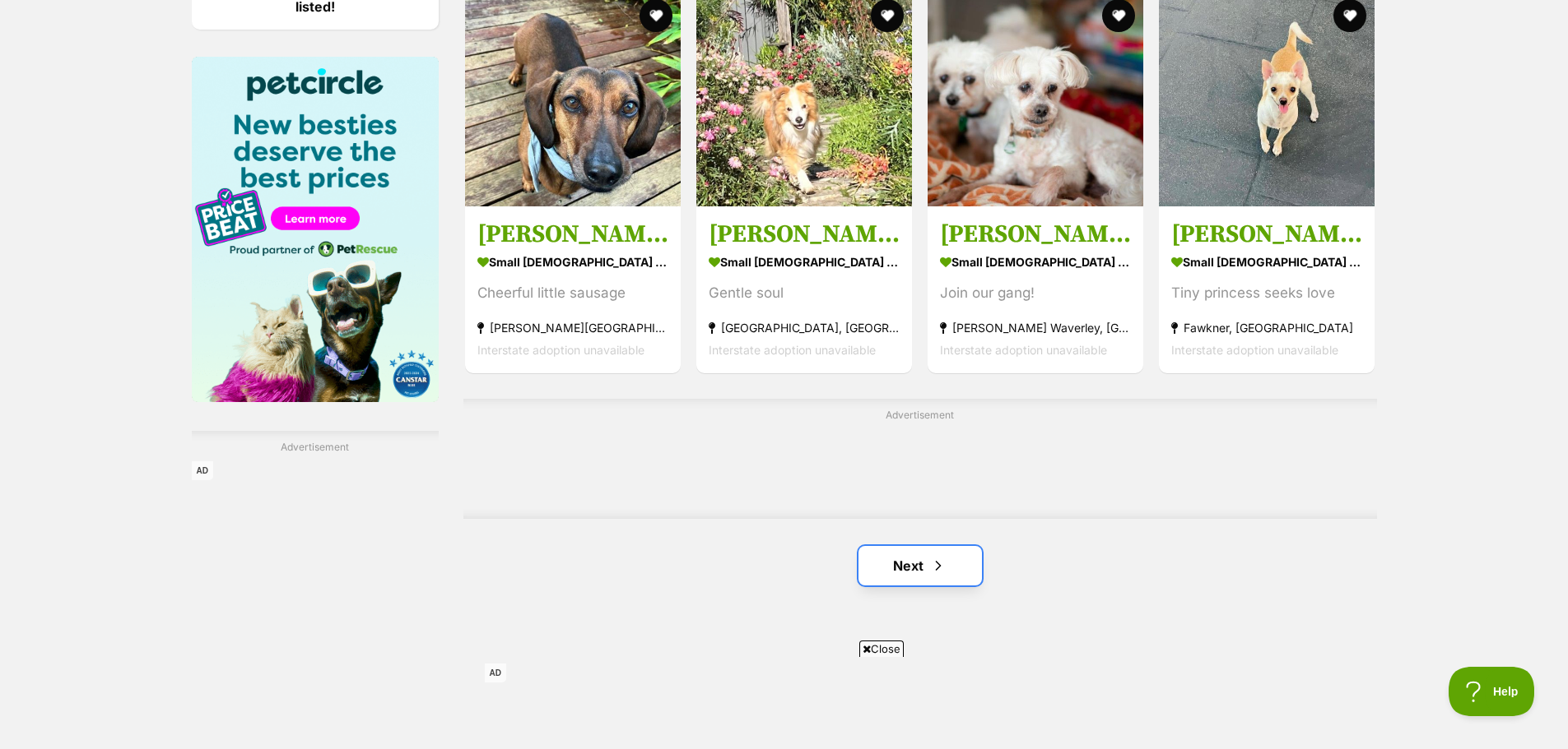
click at [919, 573] on link "Next" at bounding box center [920, 566] width 124 height 40
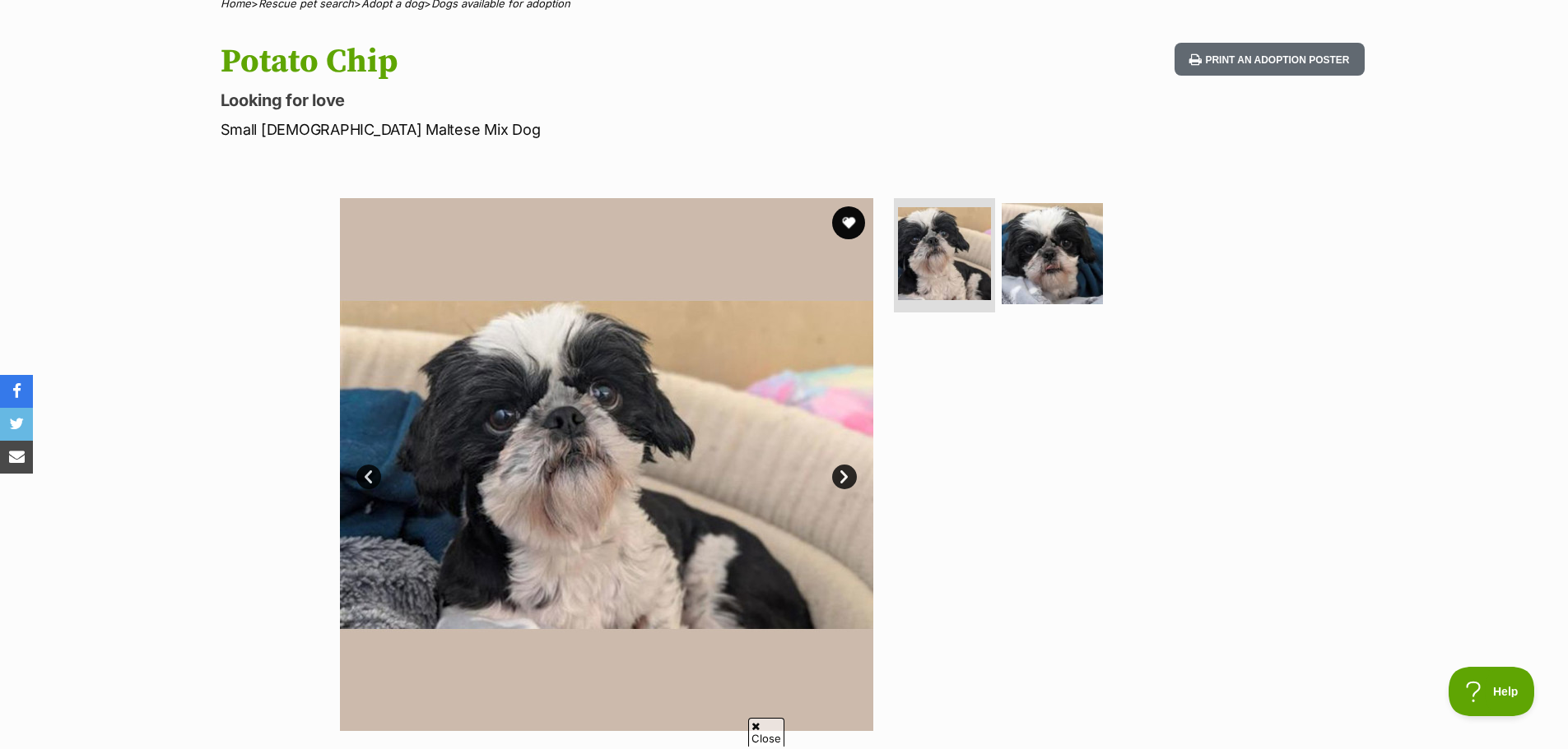
scroll to position [129, 0]
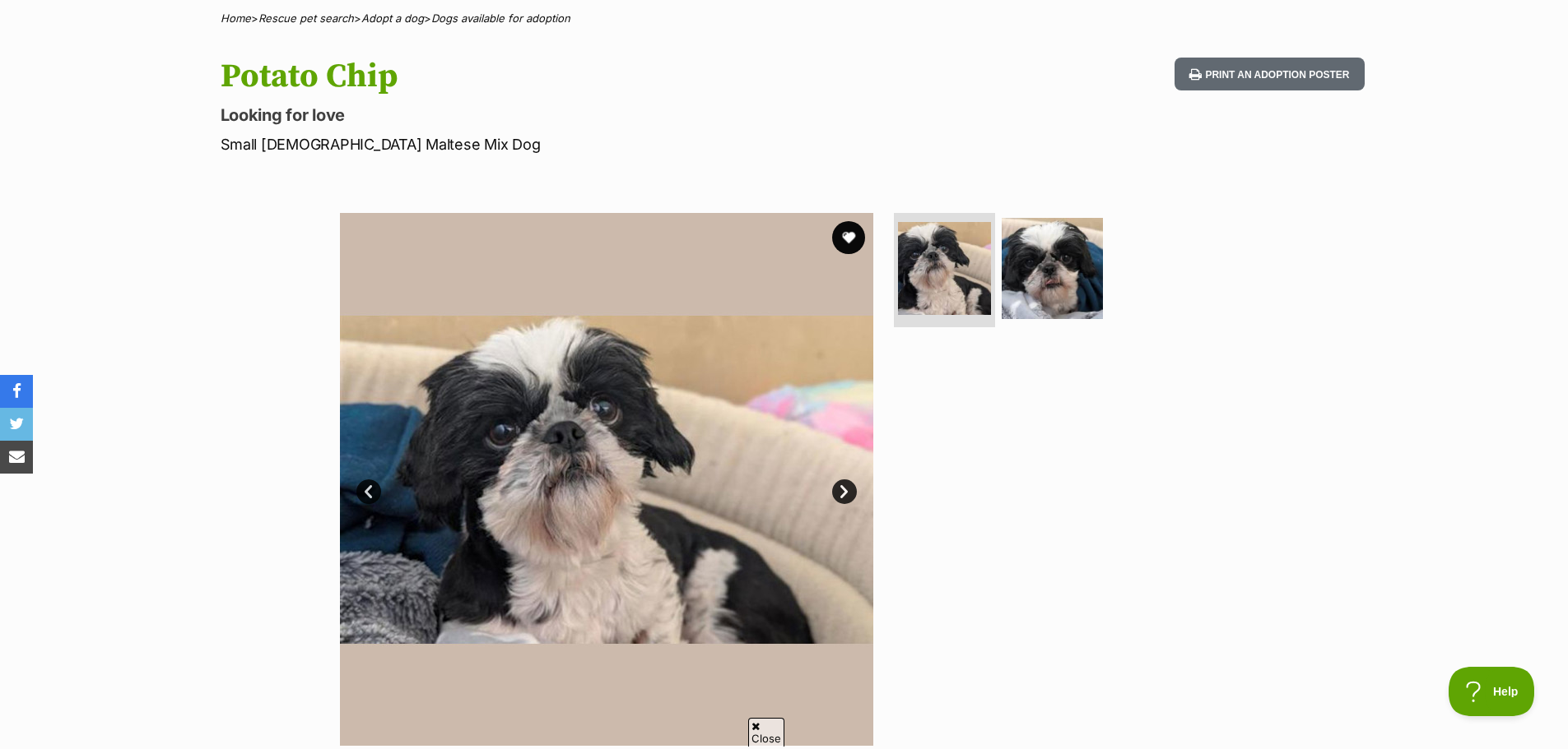
click at [843, 492] on link "Next" at bounding box center [844, 491] width 25 height 25
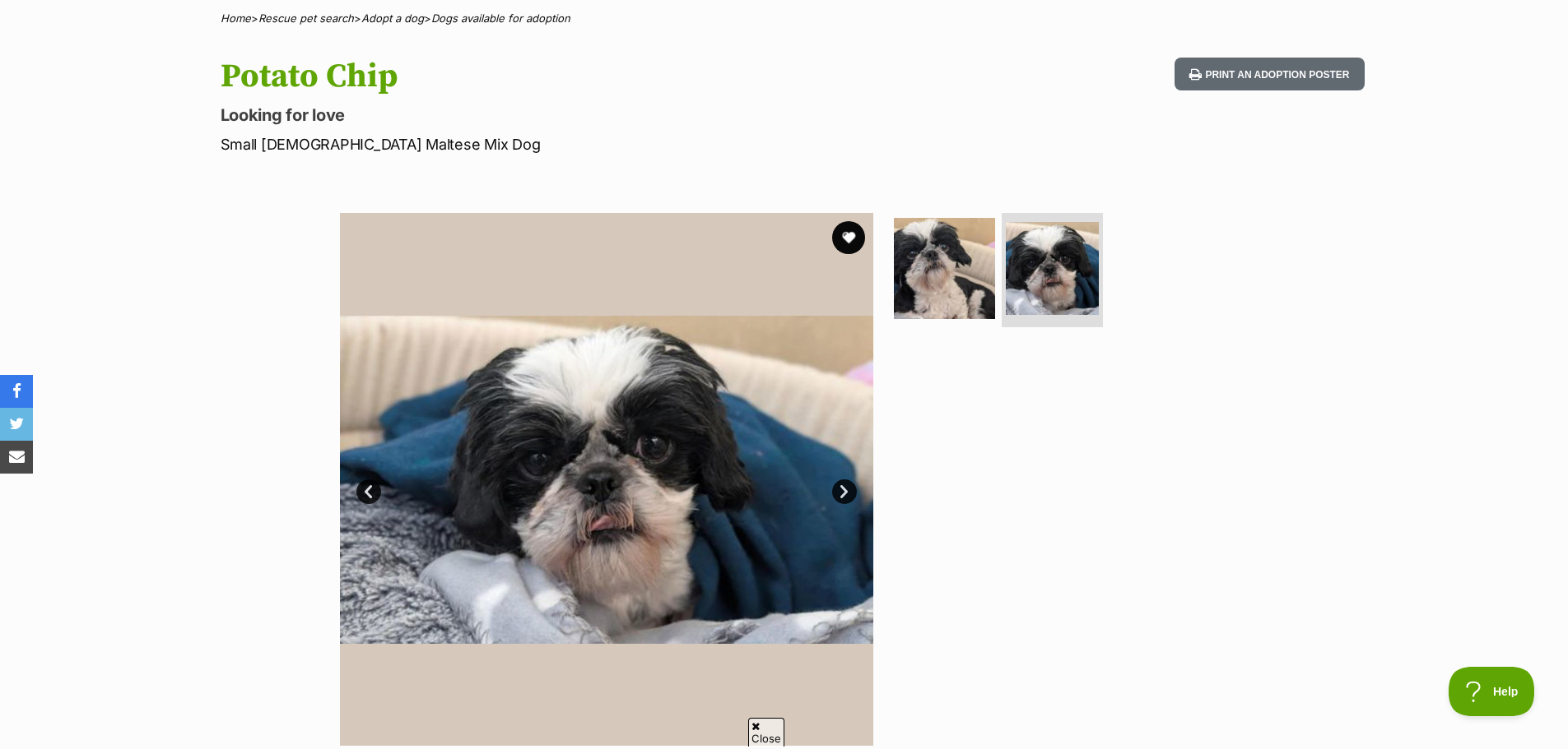
click at [843, 492] on link "Next" at bounding box center [844, 491] width 25 height 25
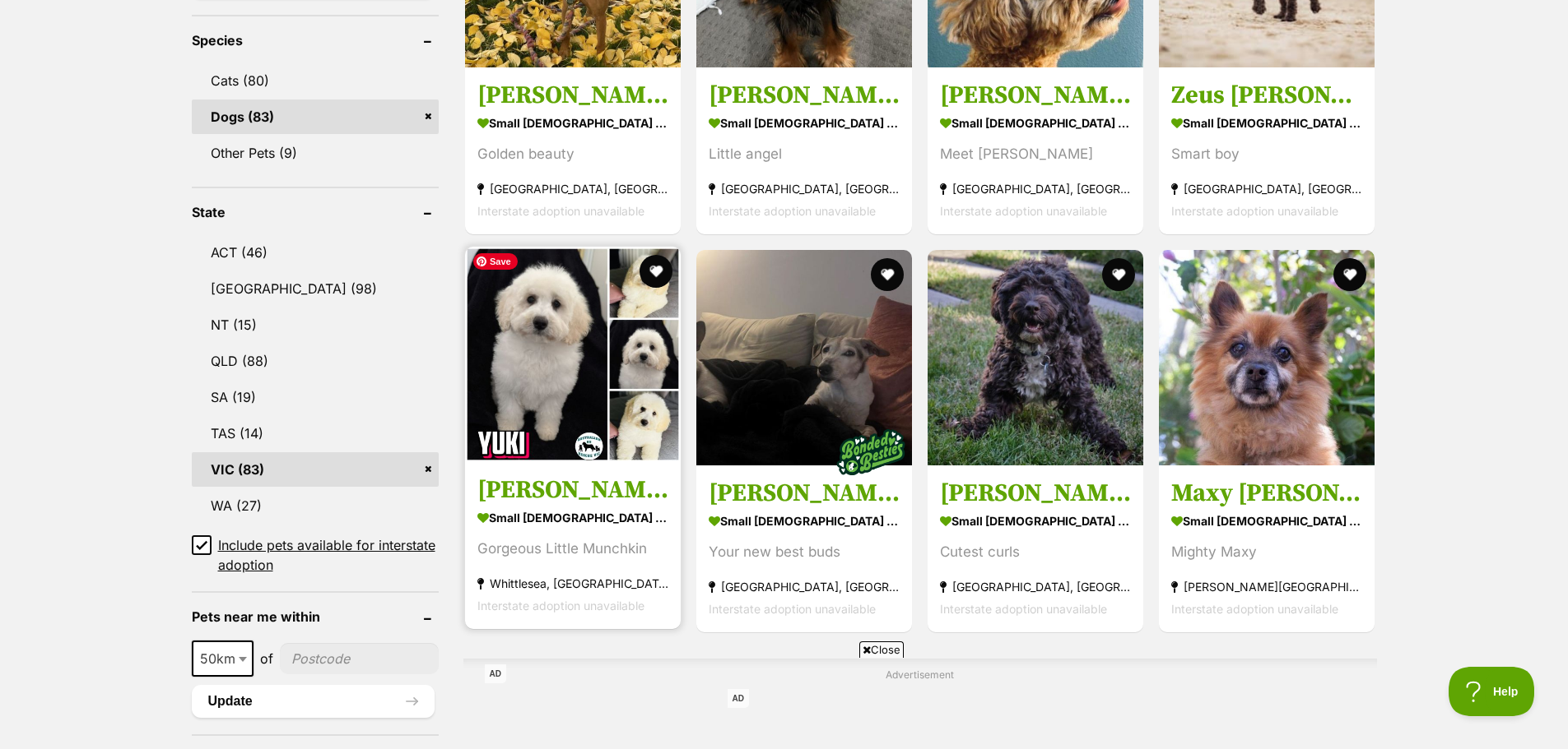
click at [552, 350] on img at bounding box center [572, 355] width 216 height 216
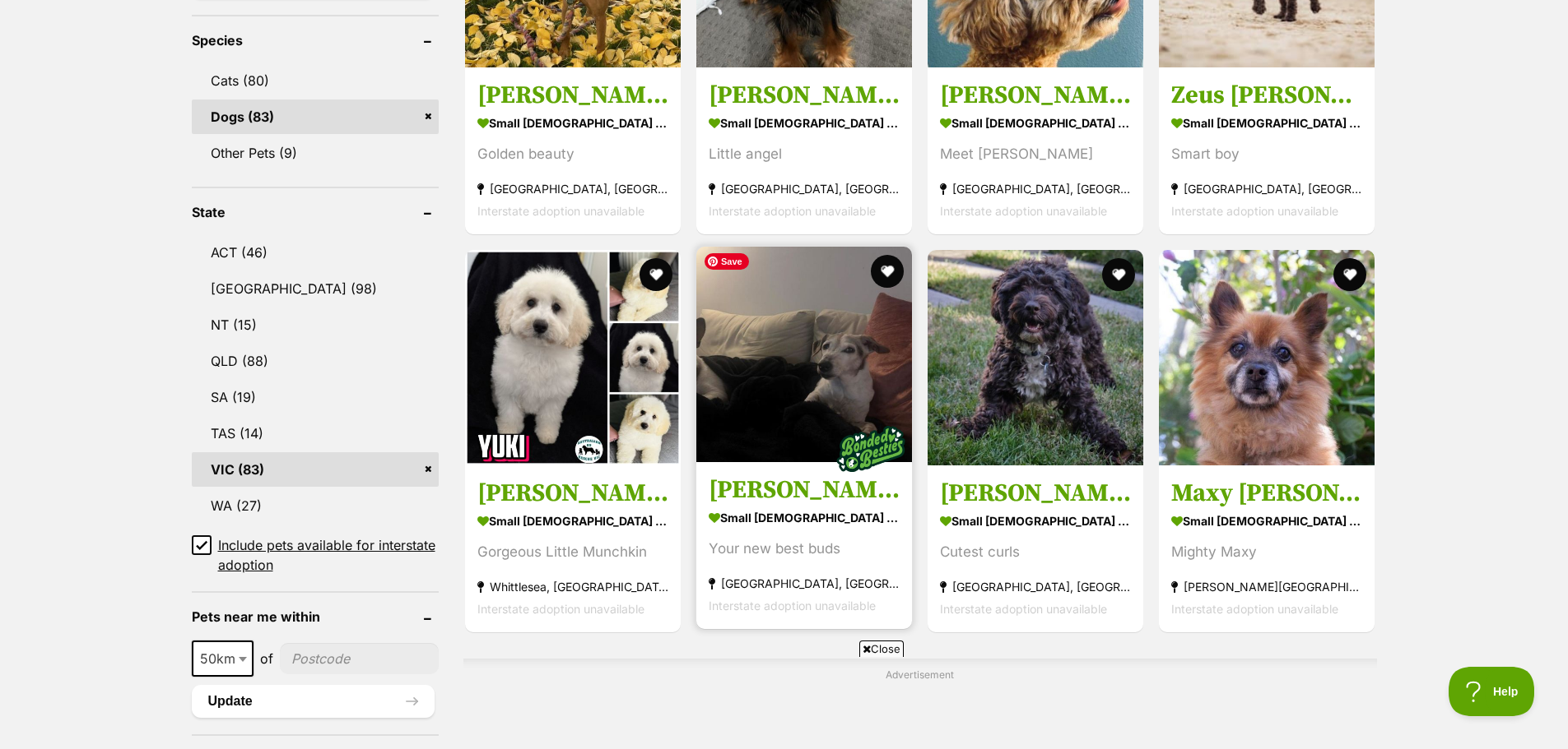
click at [792, 401] on img at bounding box center [804, 355] width 216 height 216
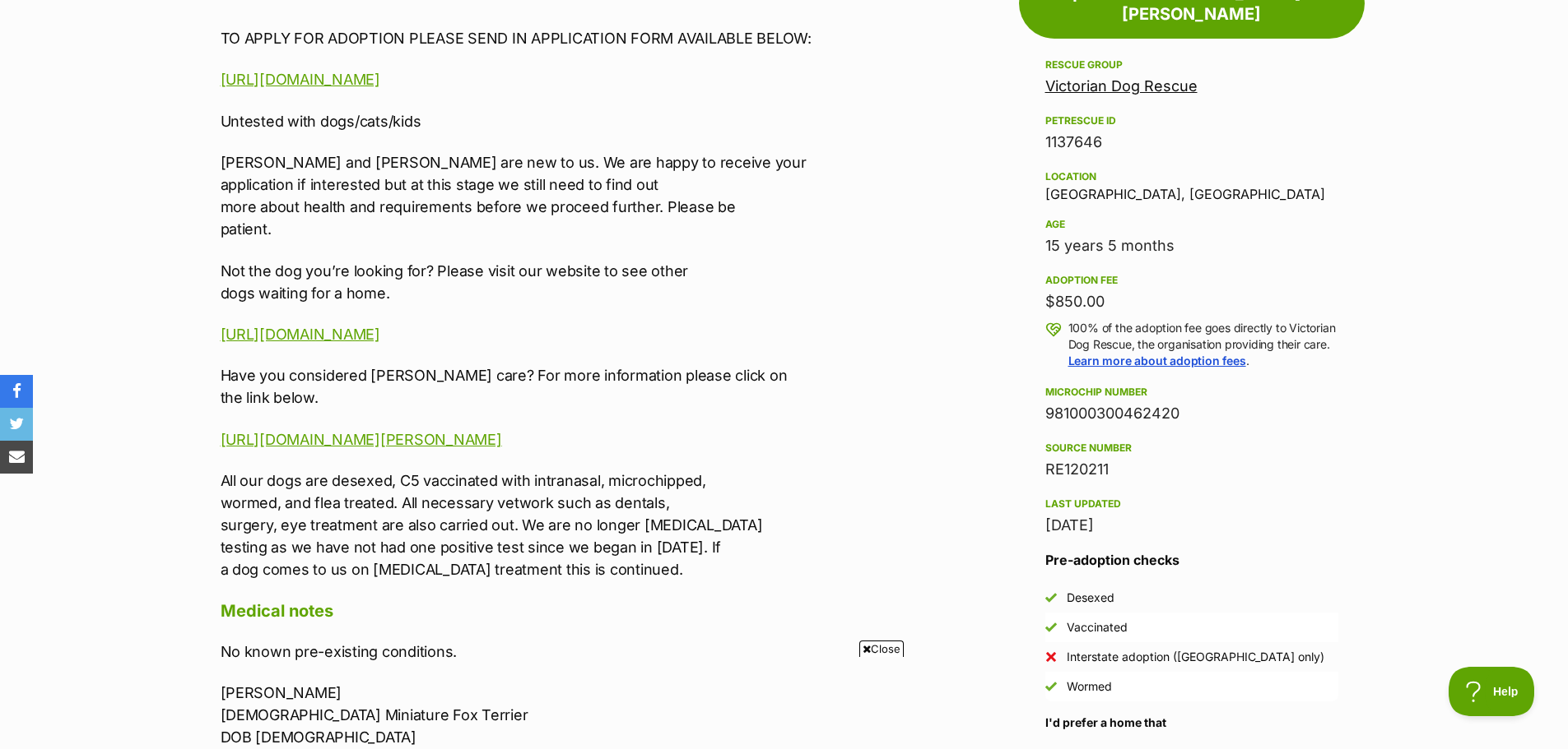
scroll to position [136, 0]
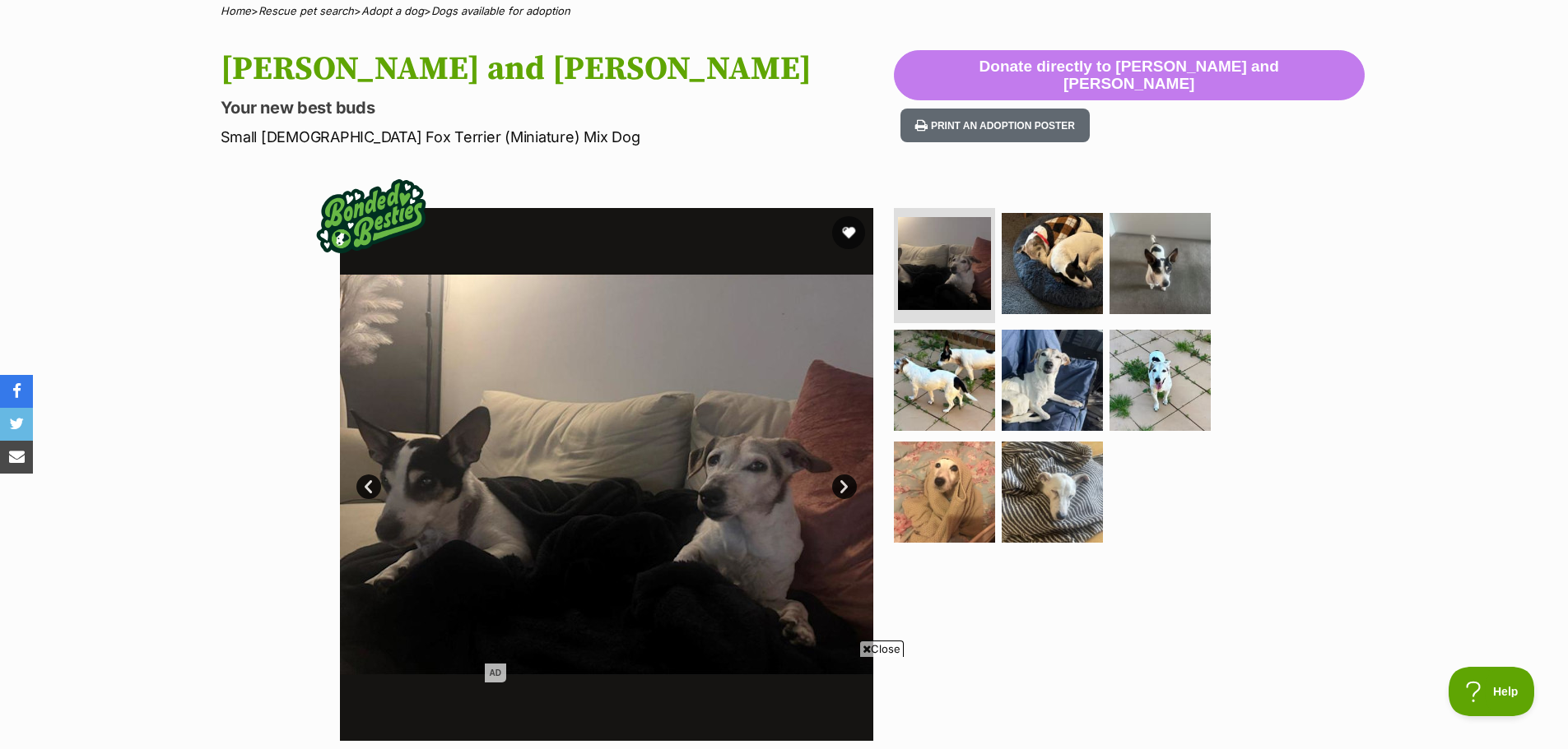
click at [846, 487] on link "Next" at bounding box center [844, 486] width 25 height 25
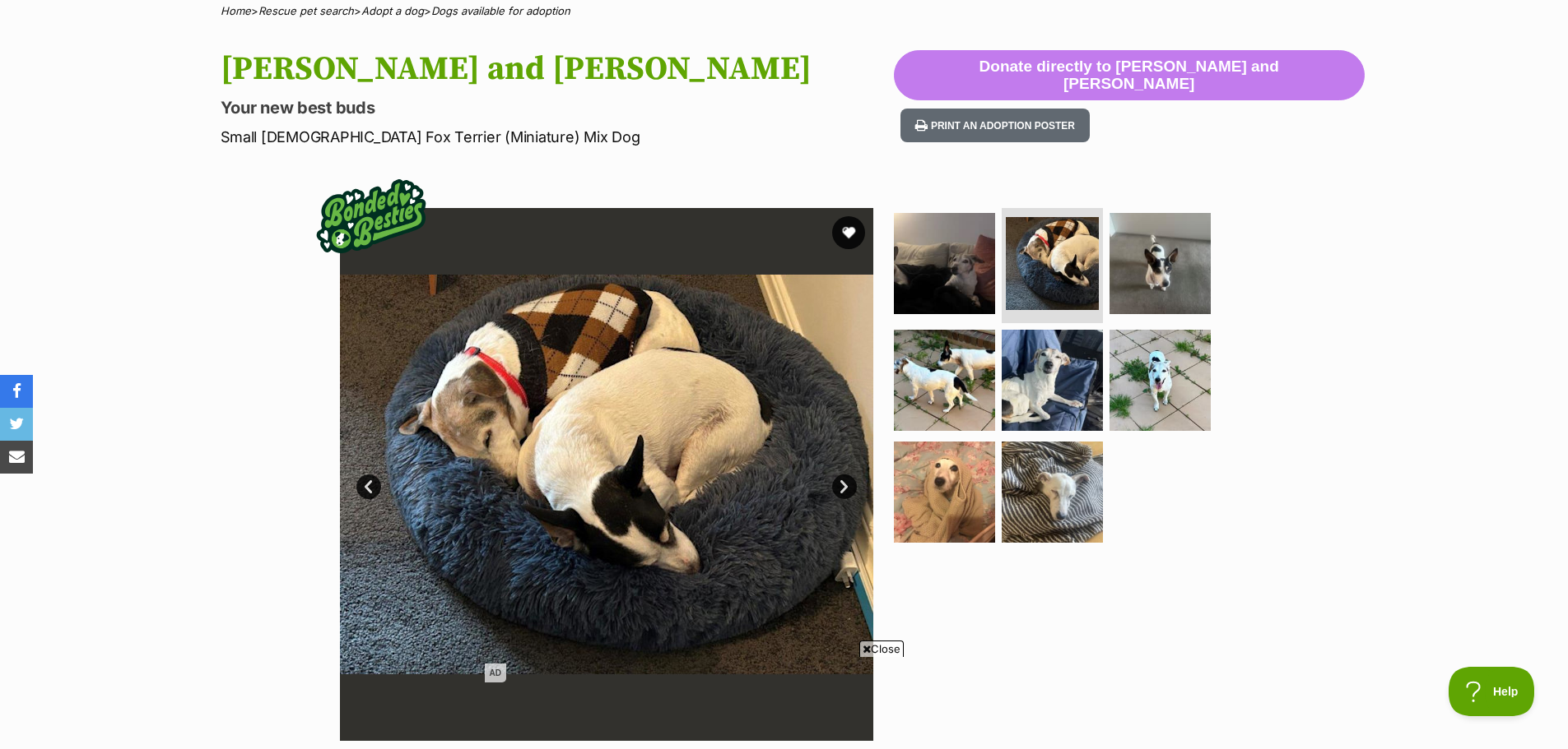
click at [846, 484] on link "Next" at bounding box center [844, 486] width 25 height 25
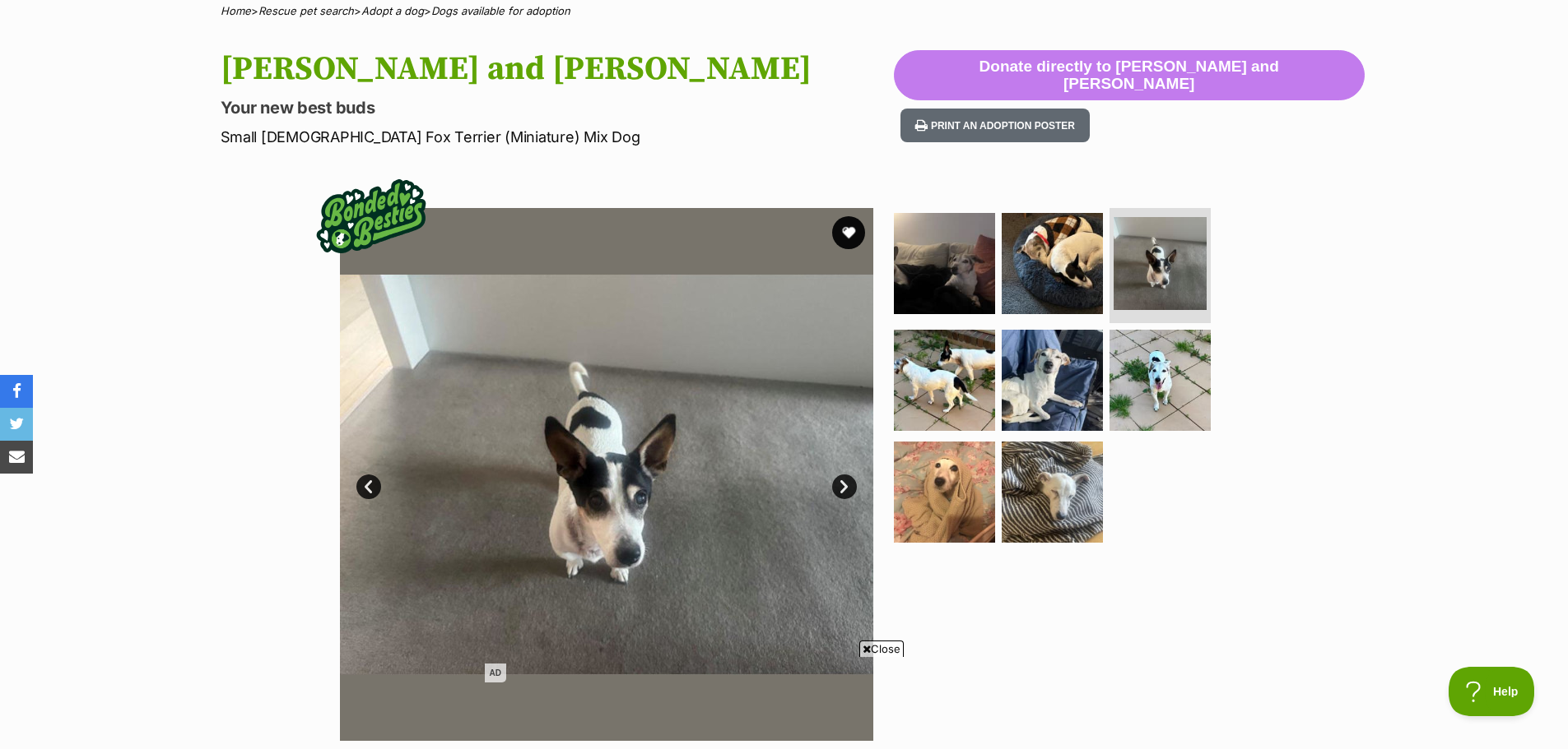
click at [846, 484] on link "Next" at bounding box center [844, 486] width 25 height 25
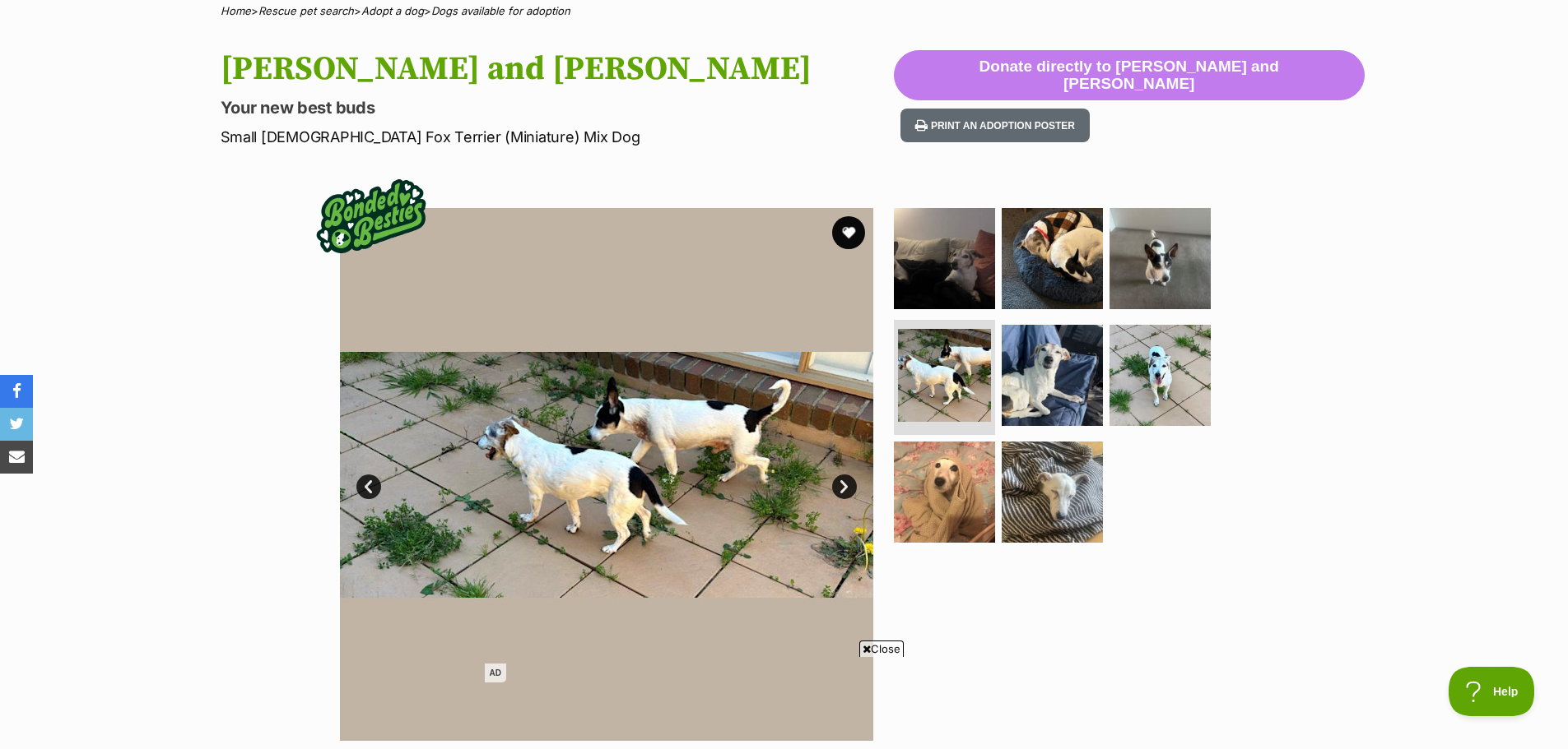
click at [846, 484] on link "Next" at bounding box center [844, 486] width 25 height 25
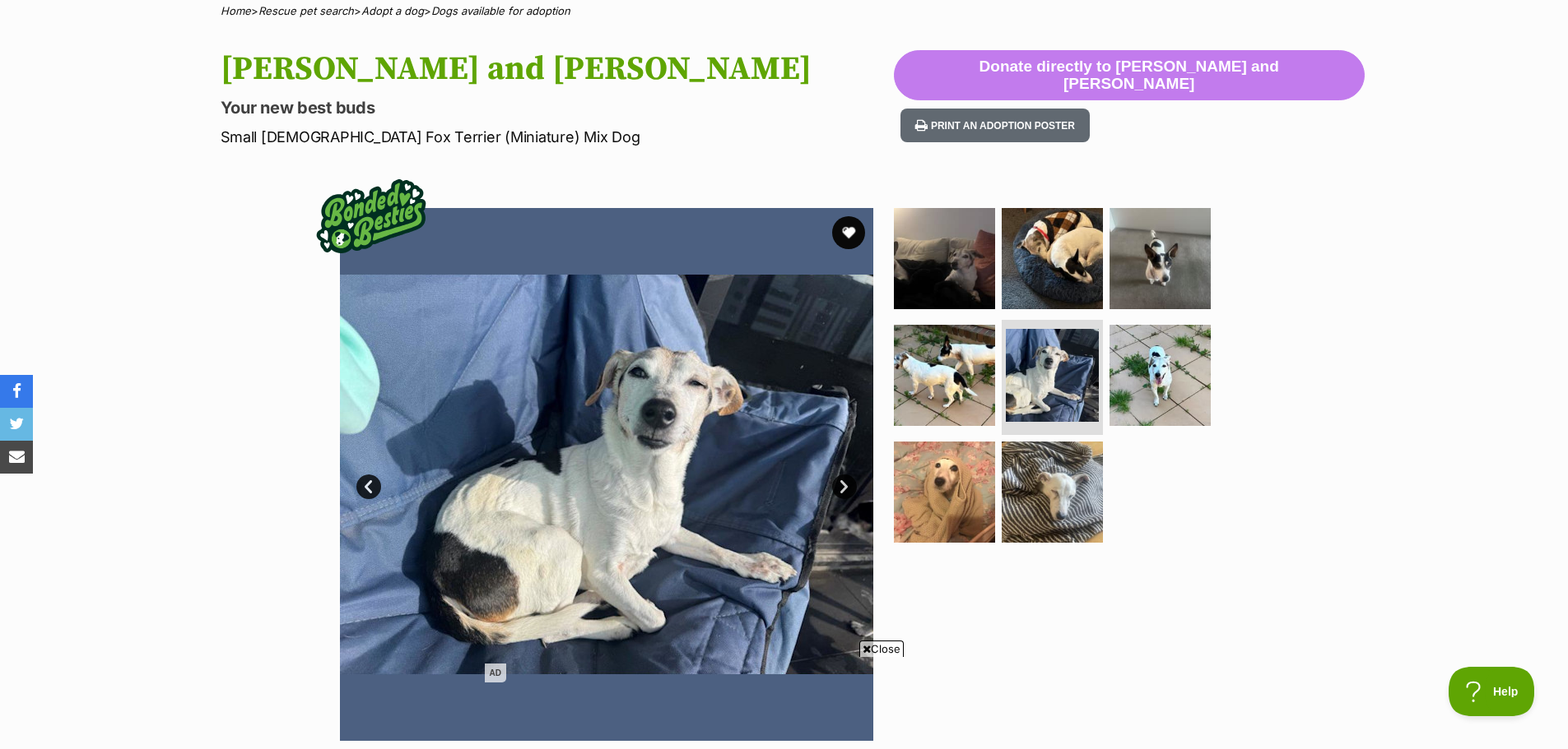
click at [846, 484] on link "Next" at bounding box center [844, 486] width 25 height 25
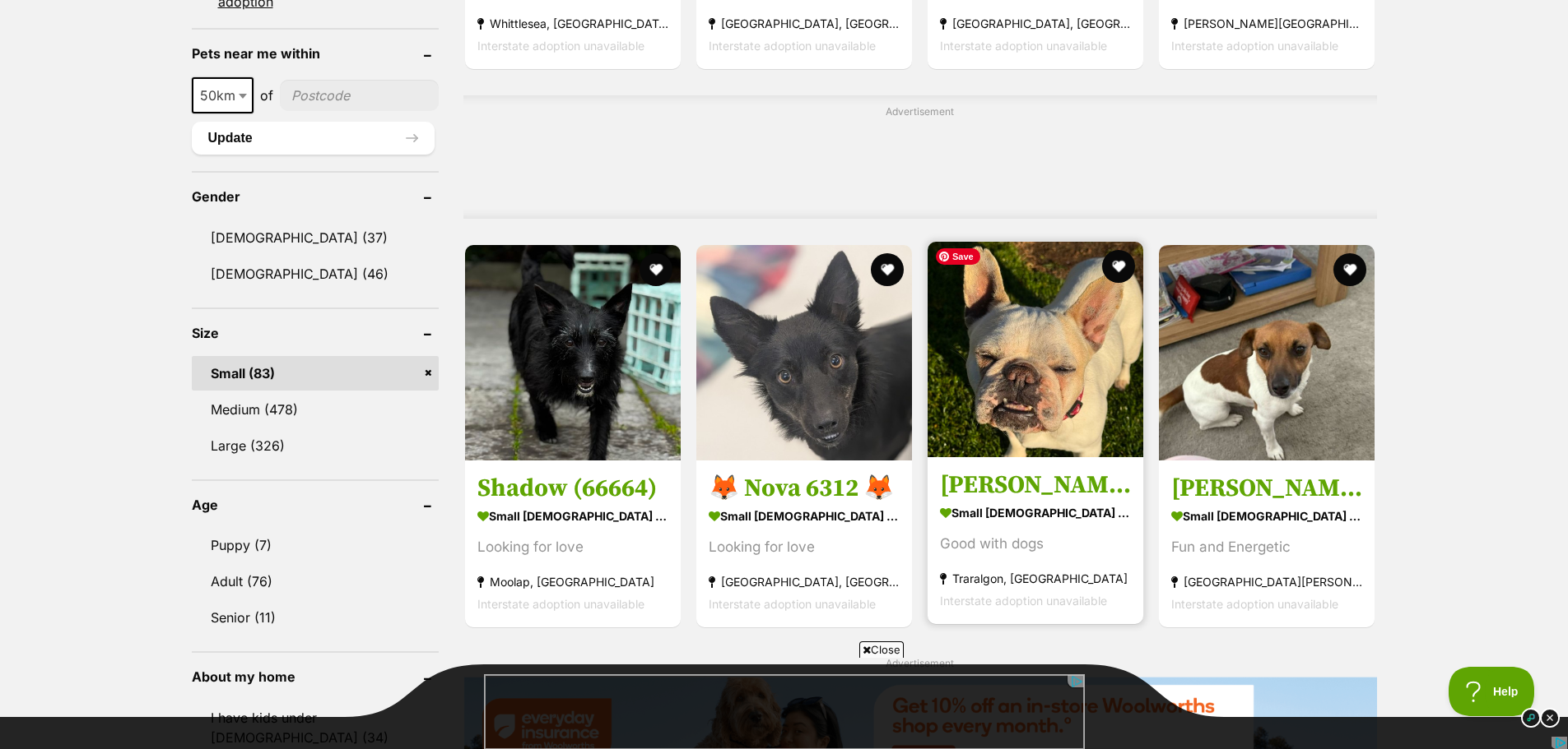
click at [1043, 366] on img at bounding box center [1035, 349] width 216 height 216
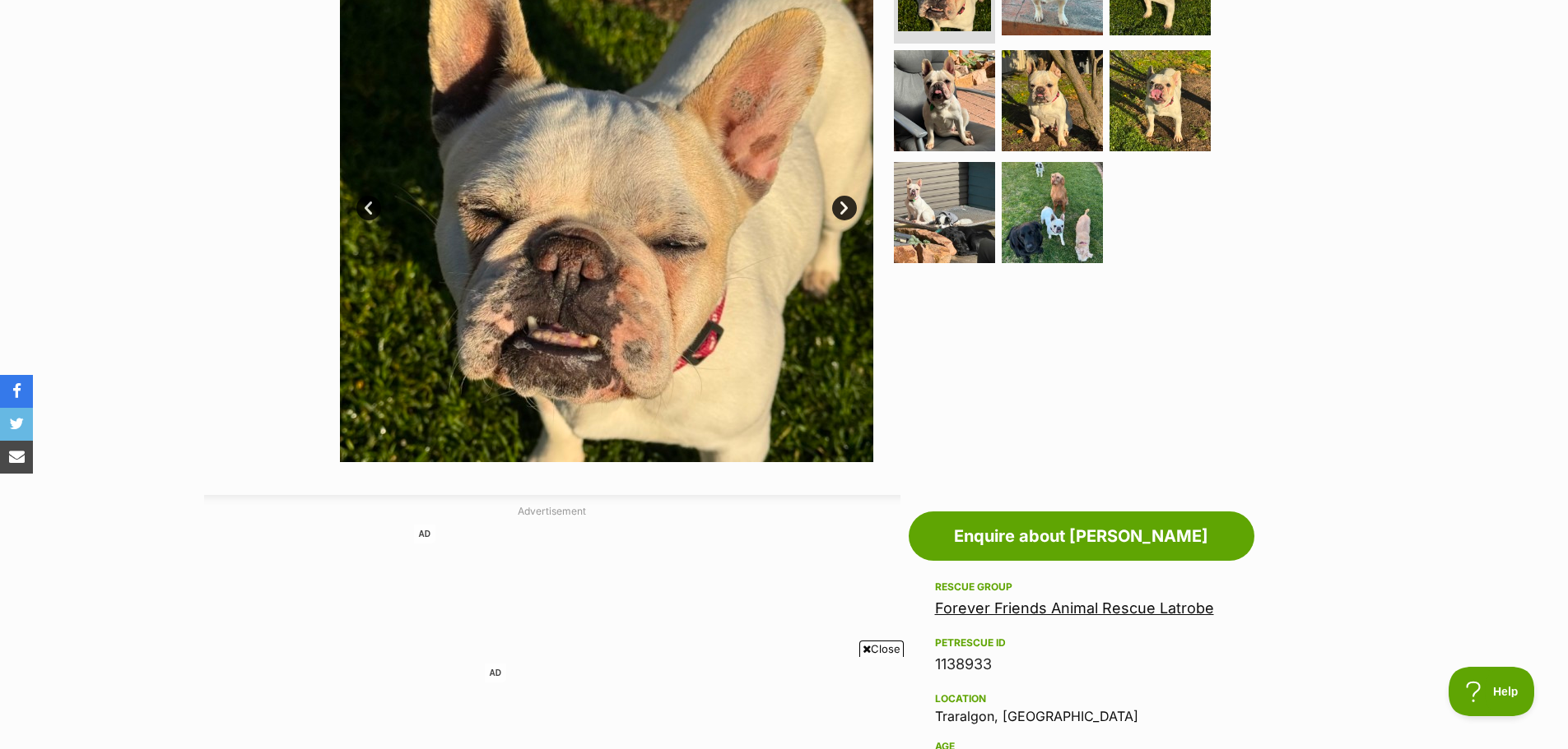
scroll to position [411, 0]
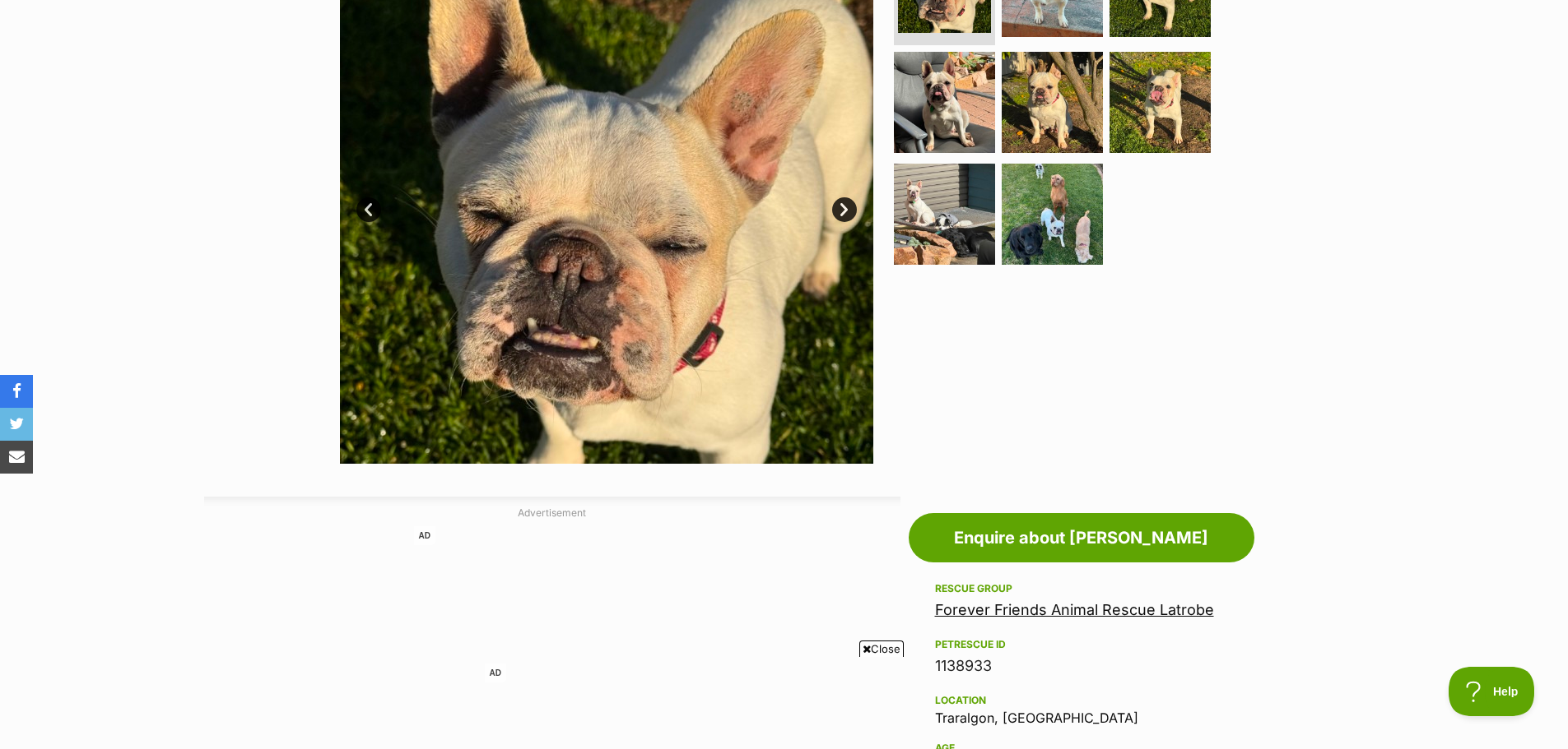
click at [1131, 603] on link "Forever Friends Animal Rescue Latrobe" at bounding box center [1074, 610] width 279 height 18
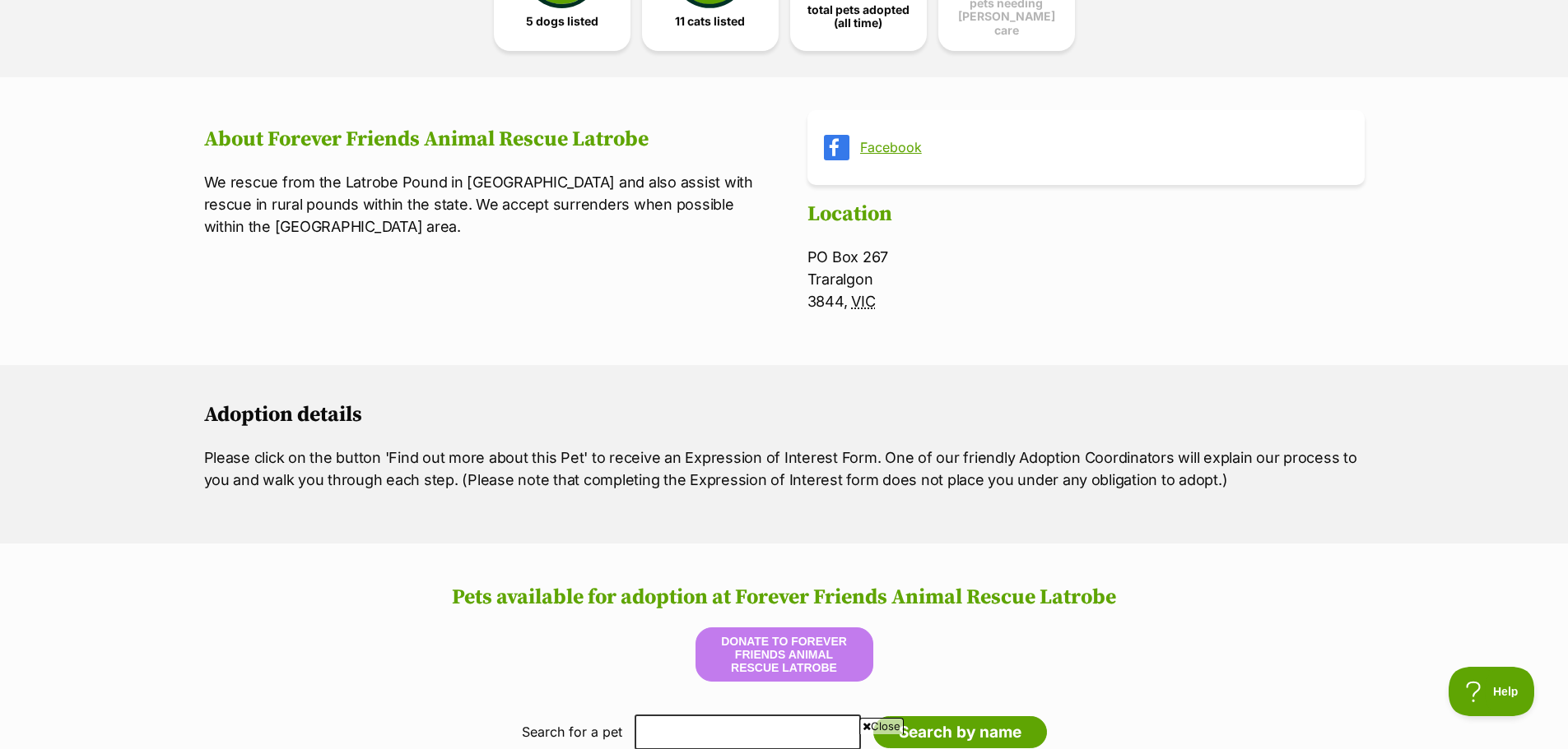
click at [893, 140] on link "Facebook" at bounding box center [1101, 147] width 481 height 15
